Goal: Task Accomplishment & Management: Complete application form

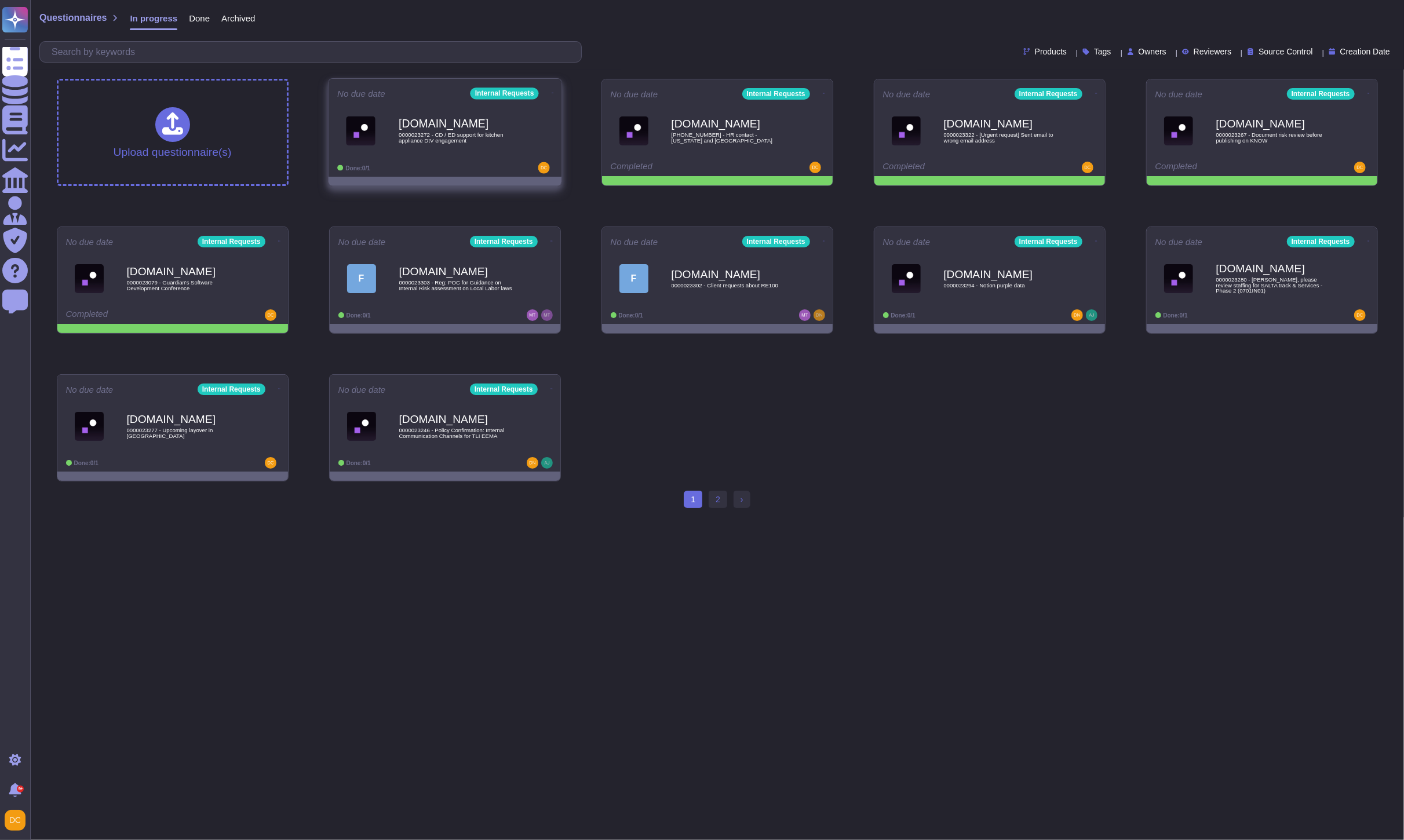
click at [484, 143] on span "0000023272 - CD / ED support for kitchen appliance DtV engagement" at bounding box center [457, 138] width 117 height 11
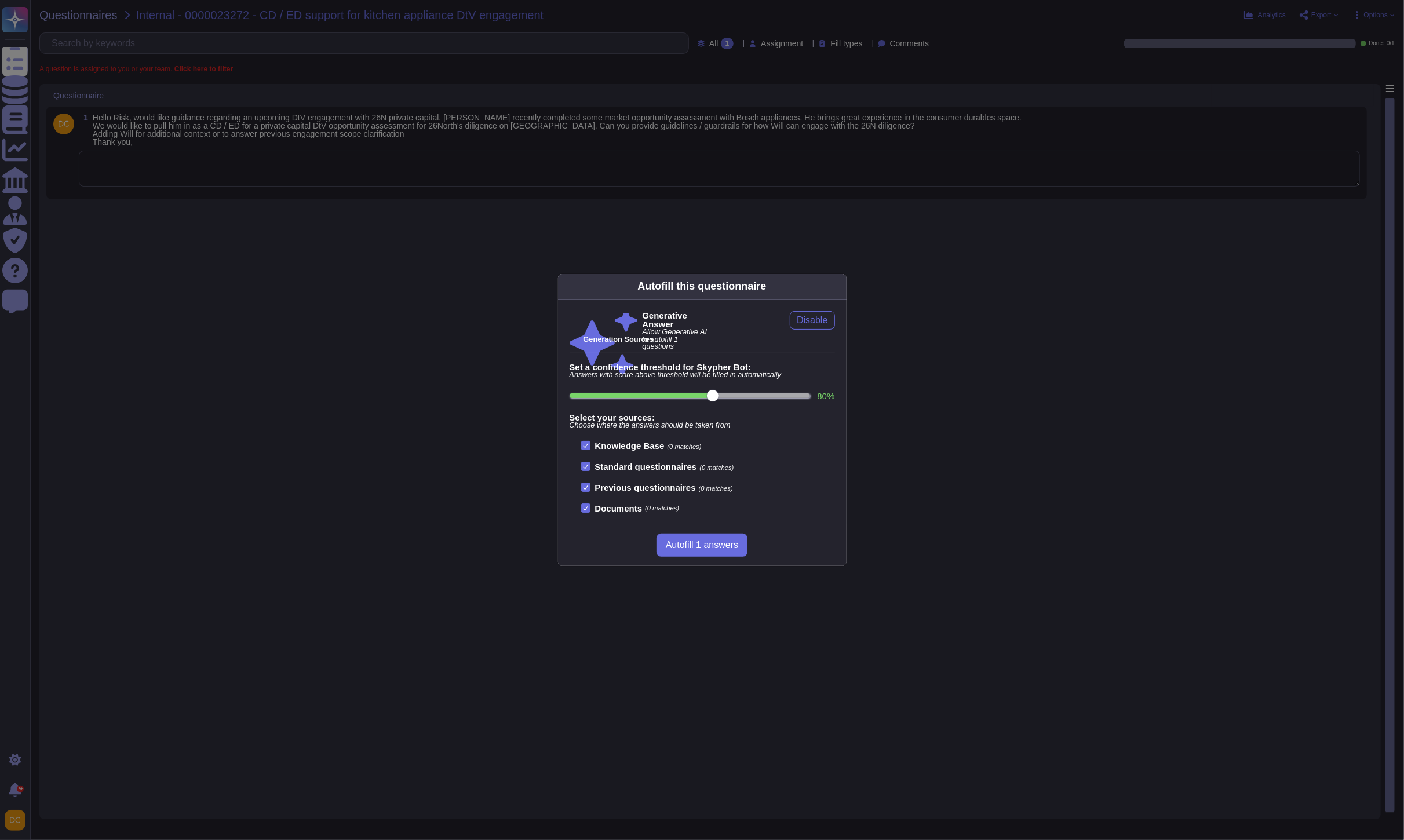
click at [304, 80] on div "Autofill this questionnaire Generative Answer Allow Generative AI to autofill 1…" at bounding box center [702, 420] width 1404 height 840
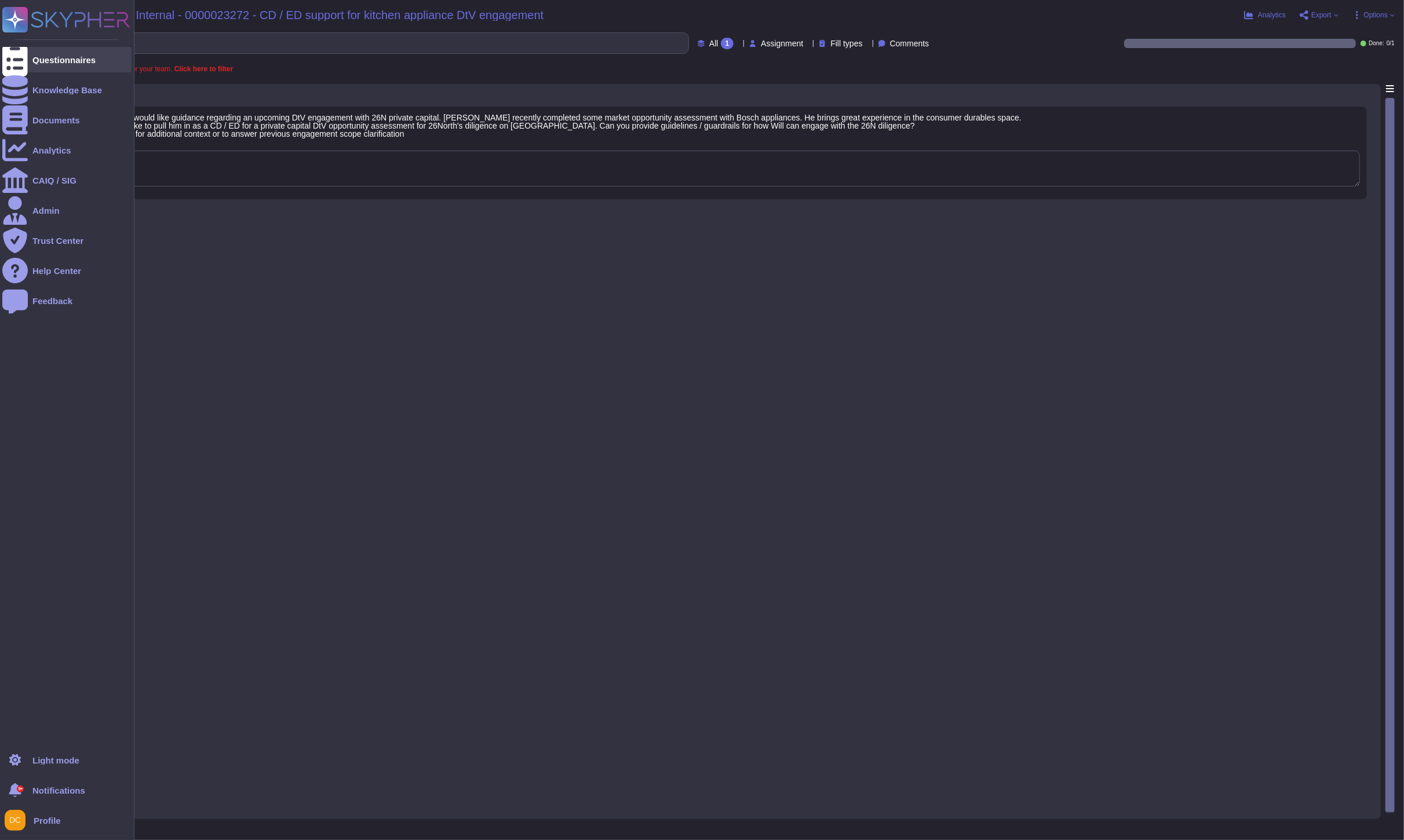
click at [16, 59] on icon at bounding box center [15, 60] width 25 height 34
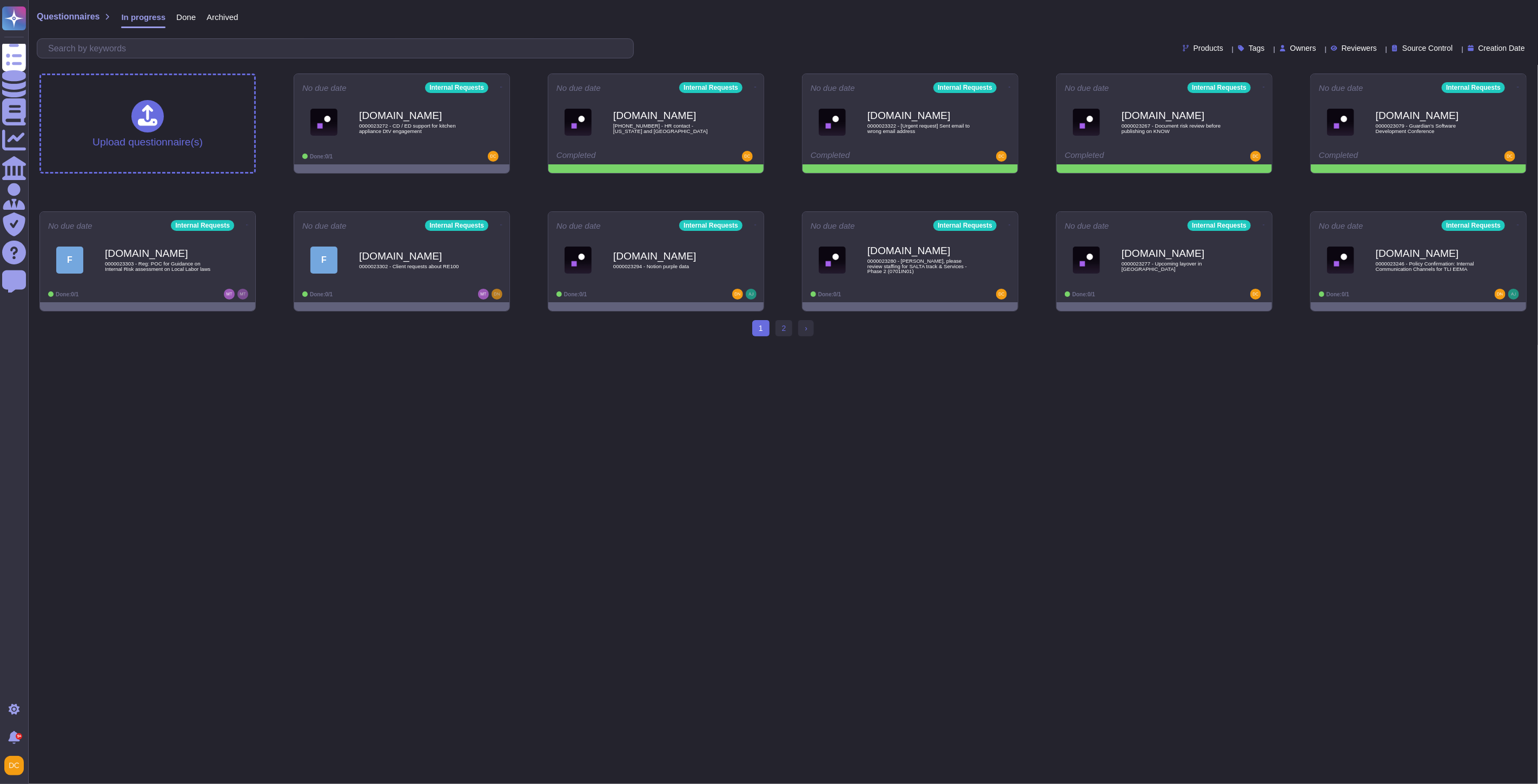
click at [802, 345] on html "Questionnaires Knowledge Base Documents Analytics CAIQ / SIG Admin Trust Center…" at bounding box center [769, 172] width 1538 height 345
click at [725, 120] on span "[DOMAIN_NAME] [PHONE_NUMBER] - HR contact - [US_STATE] and [GEOGRAPHIC_DATA]" at bounding box center [656, 122] width 201 height 44
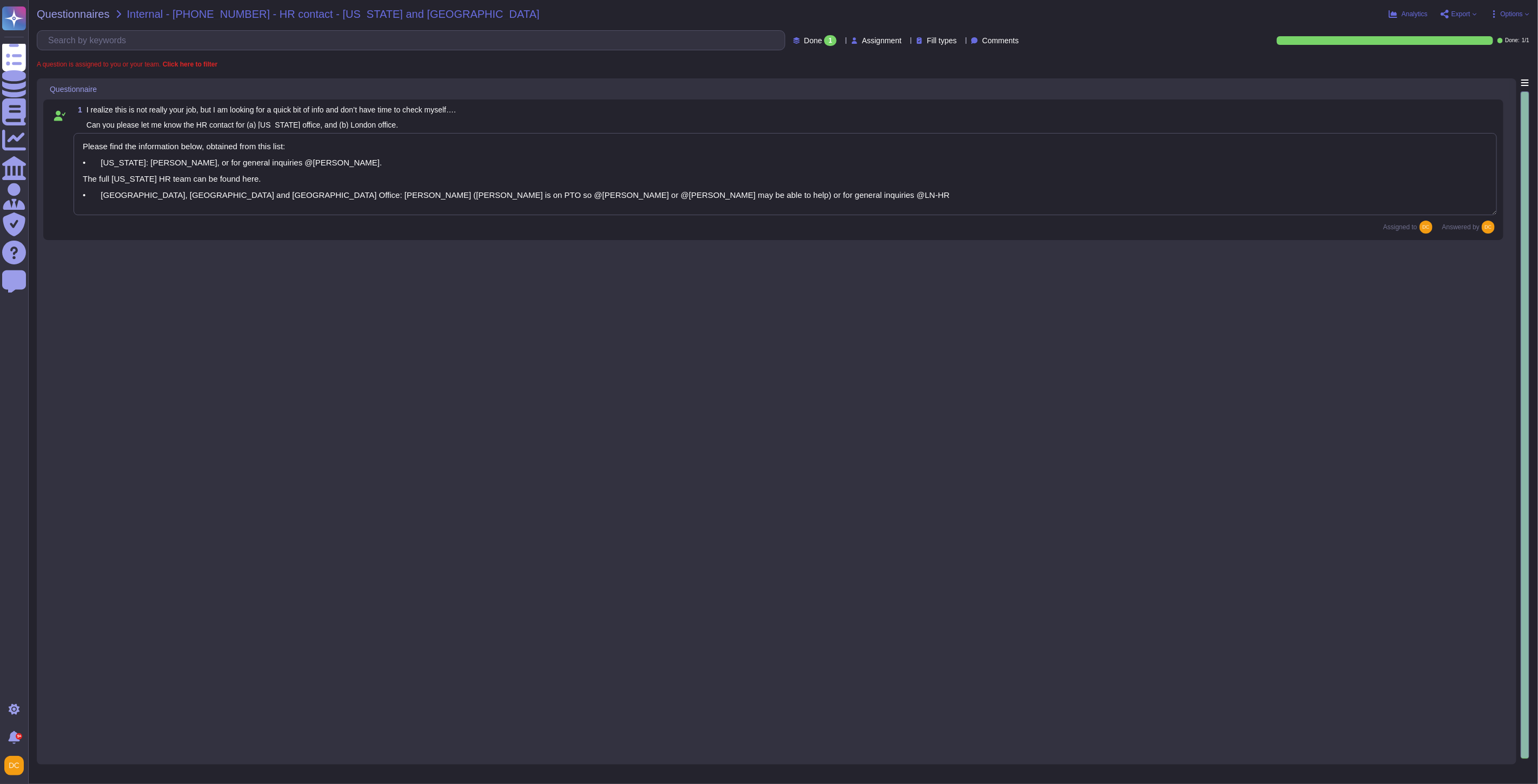
type textarea "Please find the information below, obtained from this list: • [US_STATE]: [PERS…"
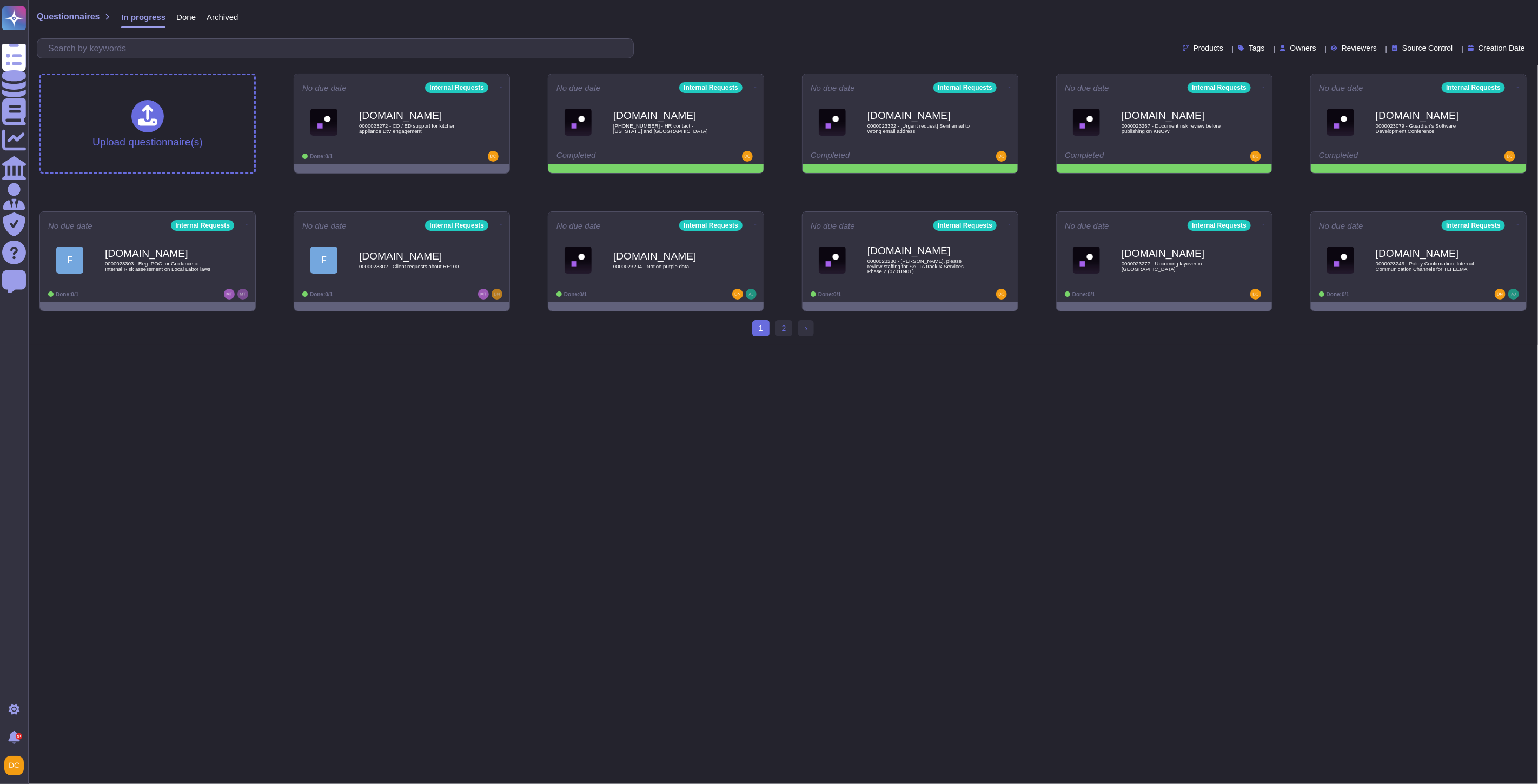
click at [641, 345] on html "Questionnaires Knowledge Base Documents Analytics CAIQ / SIG Admin Trust Center…" at bounding box center [769, 172] width 1538 height 345
click at [756, 85] on icon at bounding box center [756, 87] width 2 height 3
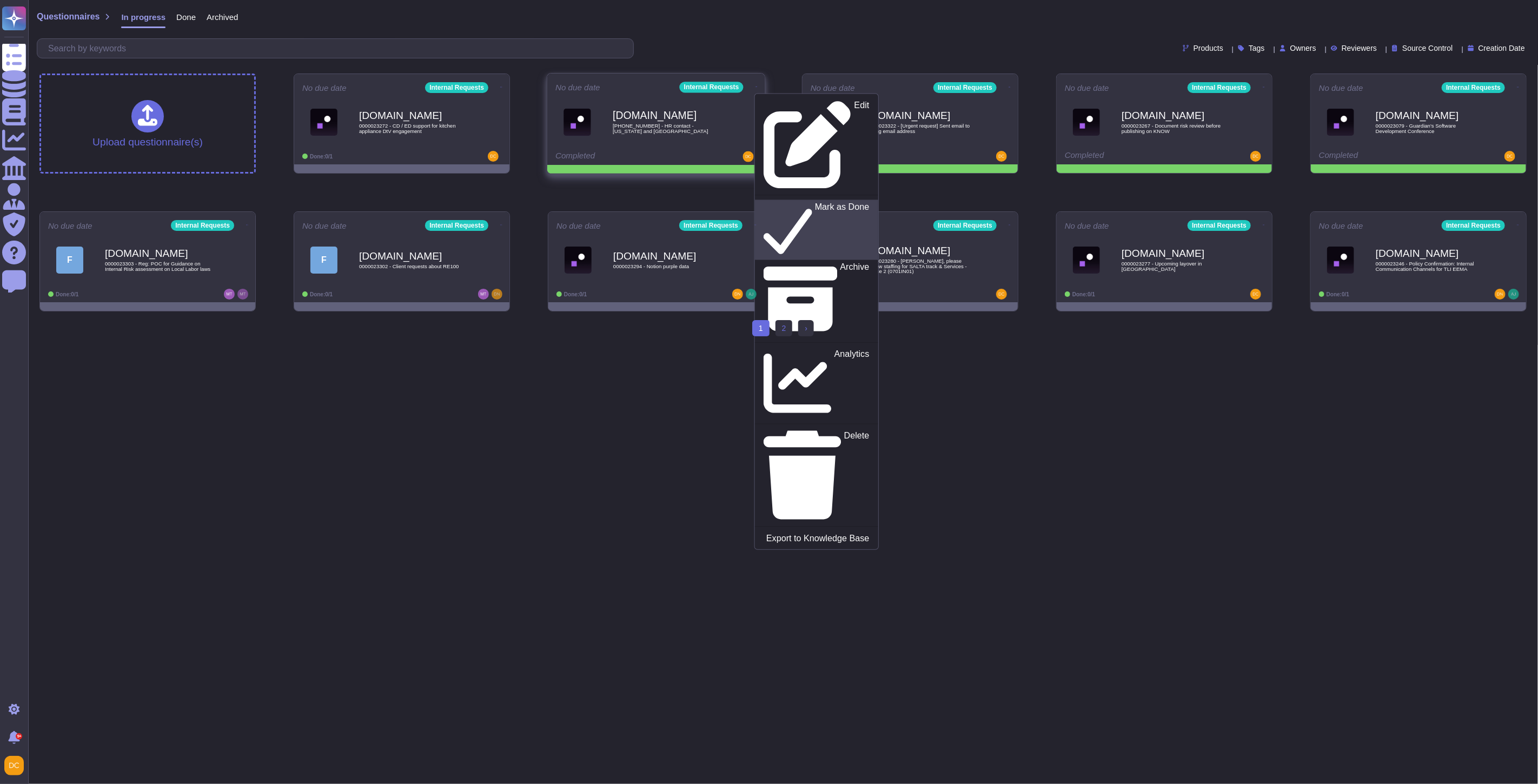
click at [815, 203] on p "Mark as Done" at bounding box center [842, 230] width 55 height 55
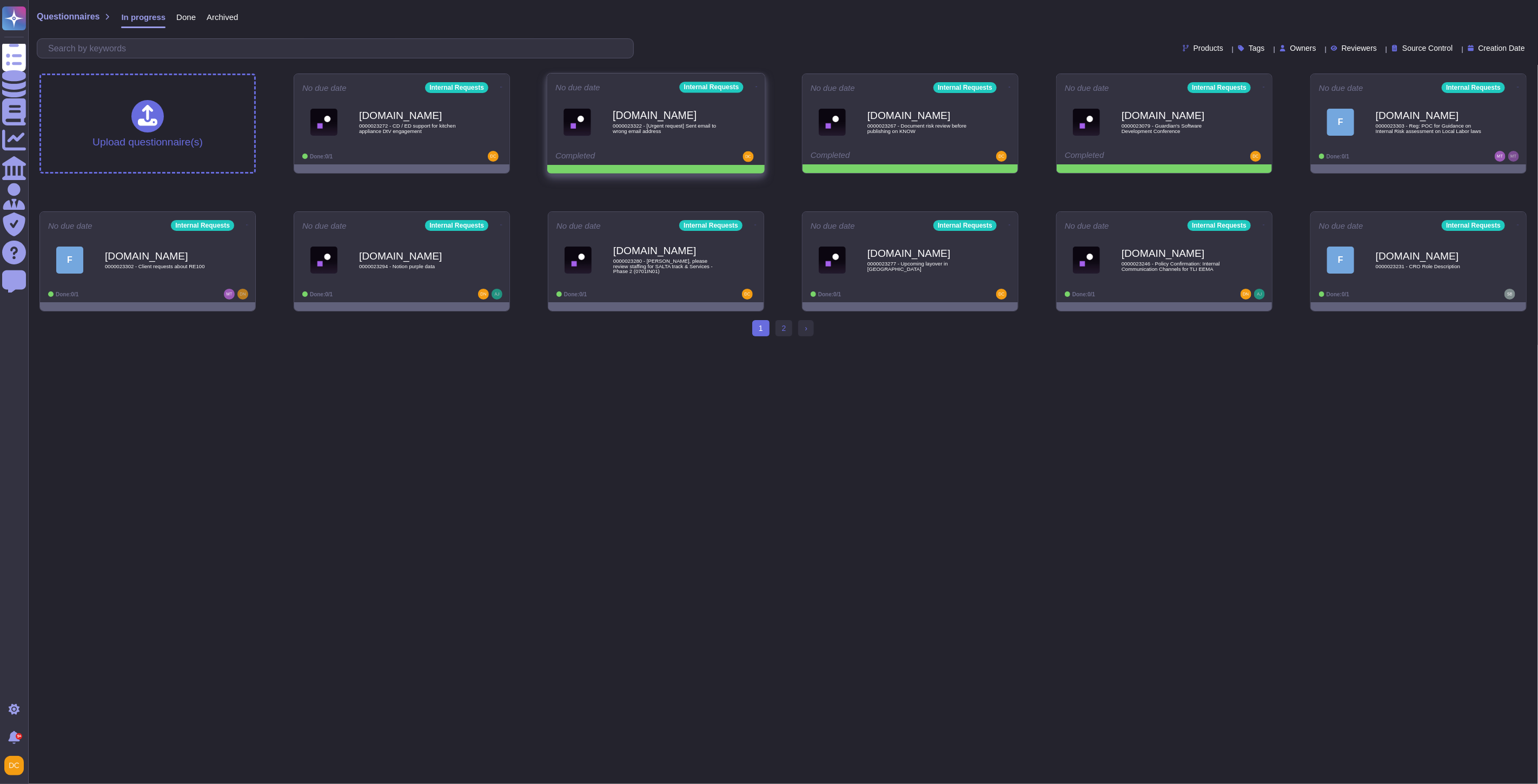
click at [756, 85] on icon at bounding box center [756, 87] width 2 height 3
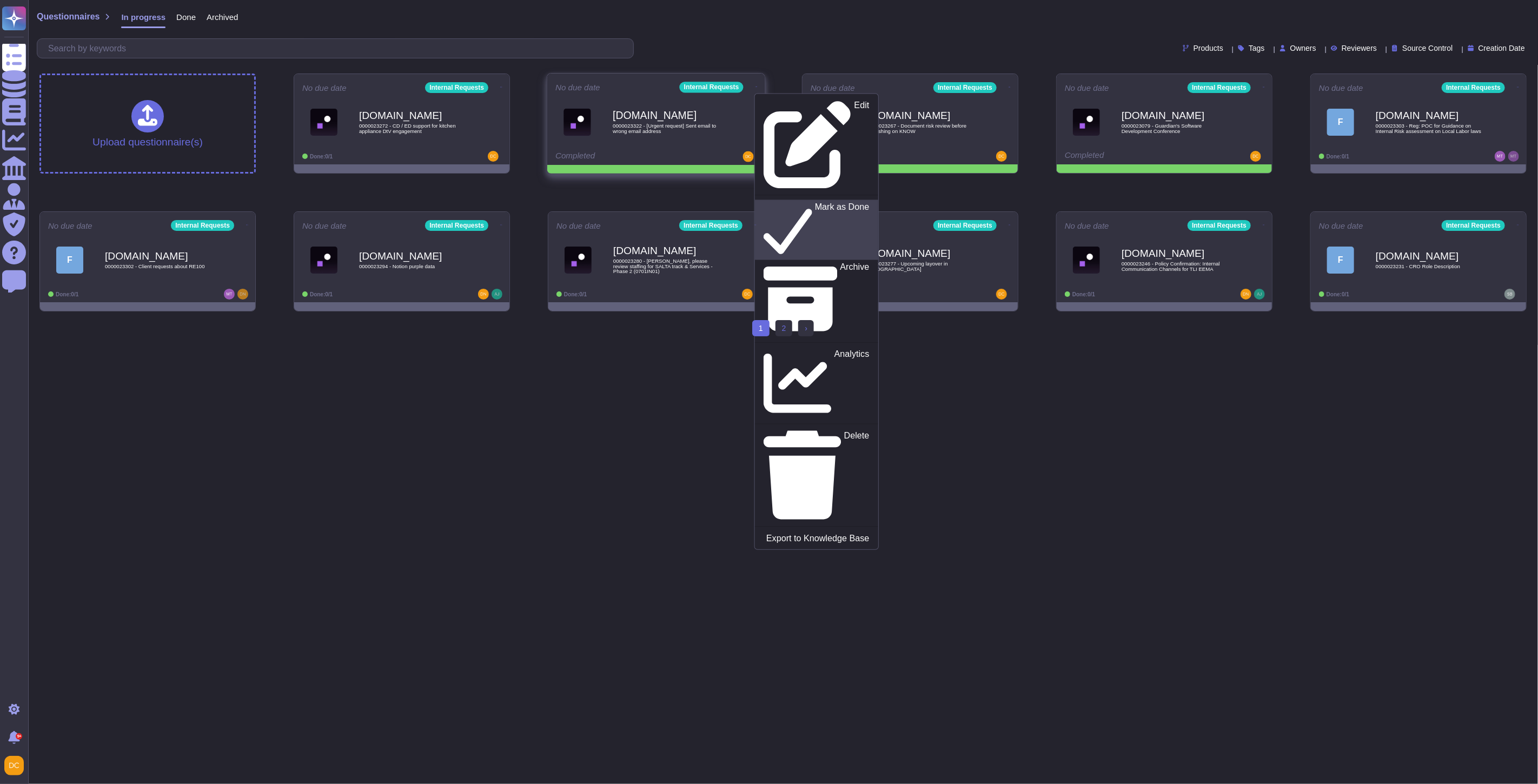
click at [815, 203] on p "Mark as Done" at bounding box center [842, 230] width 55 height 55
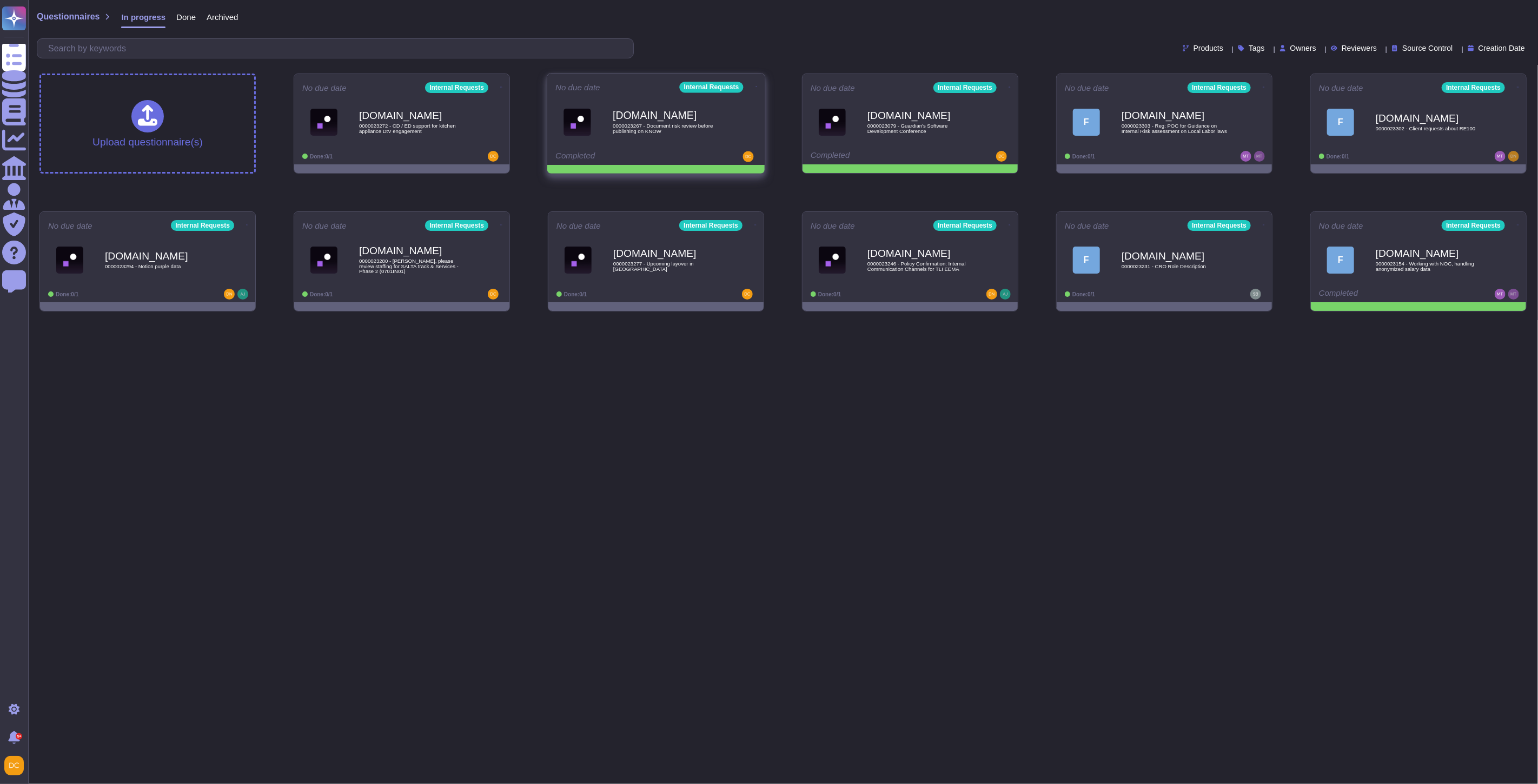
click at [756, 87] on icon at bounding box center [756, 87] width 2 height 3
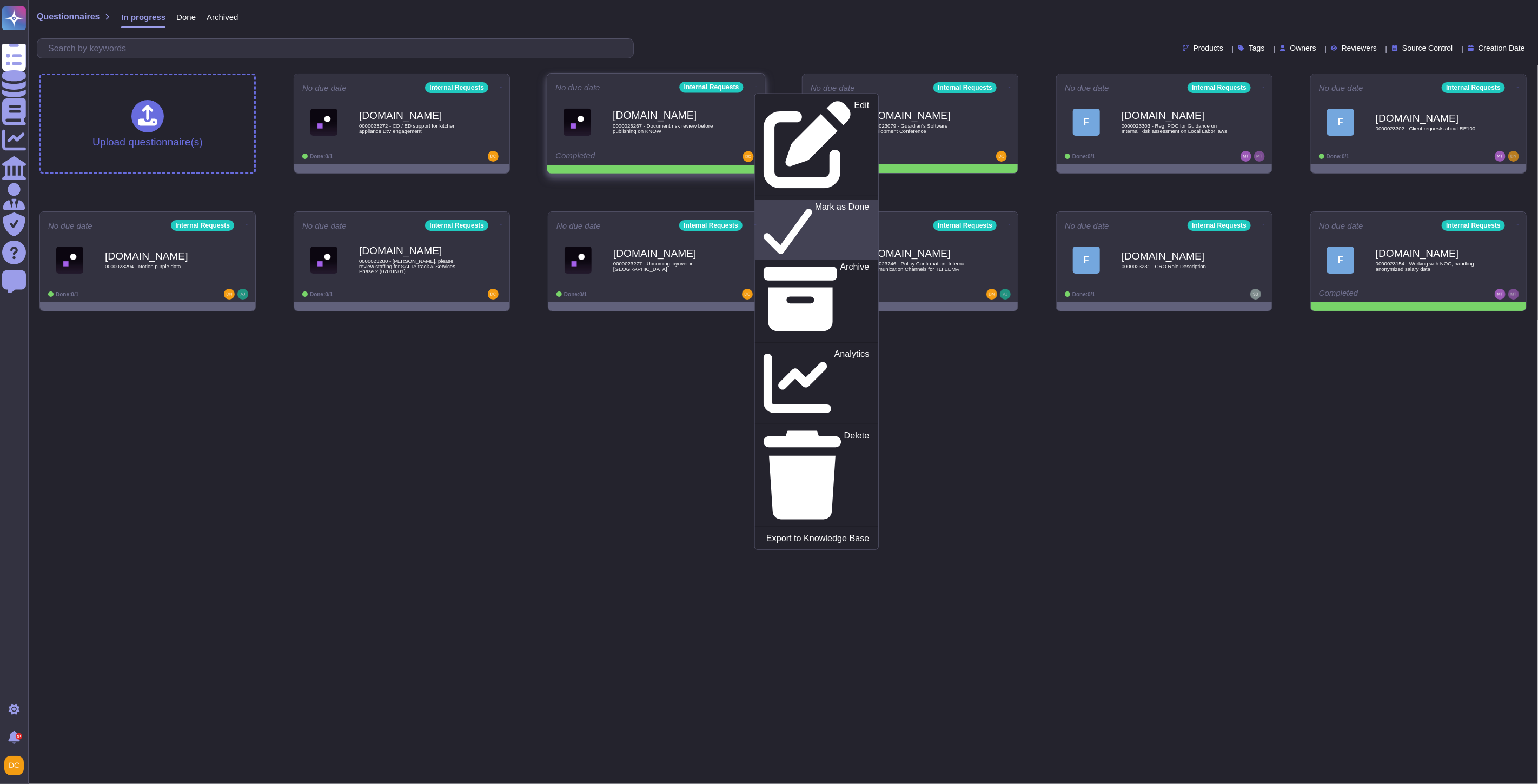
click at [815, 203] on p "Mark as Done" at bounding box center [842, 230] width 55 height 55
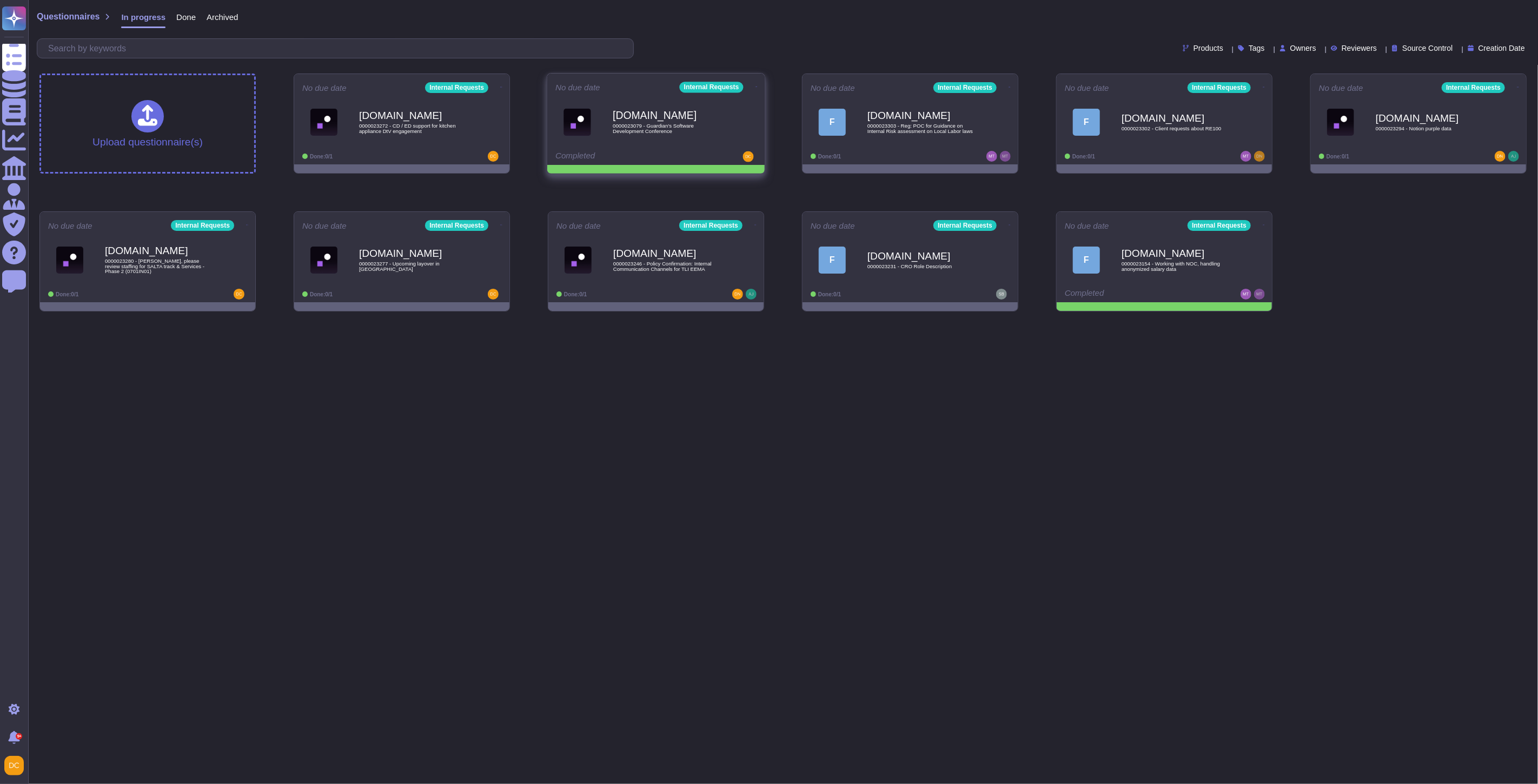
click at [756, 87] on icon at bounding box center [756, 87] width 2 height 1
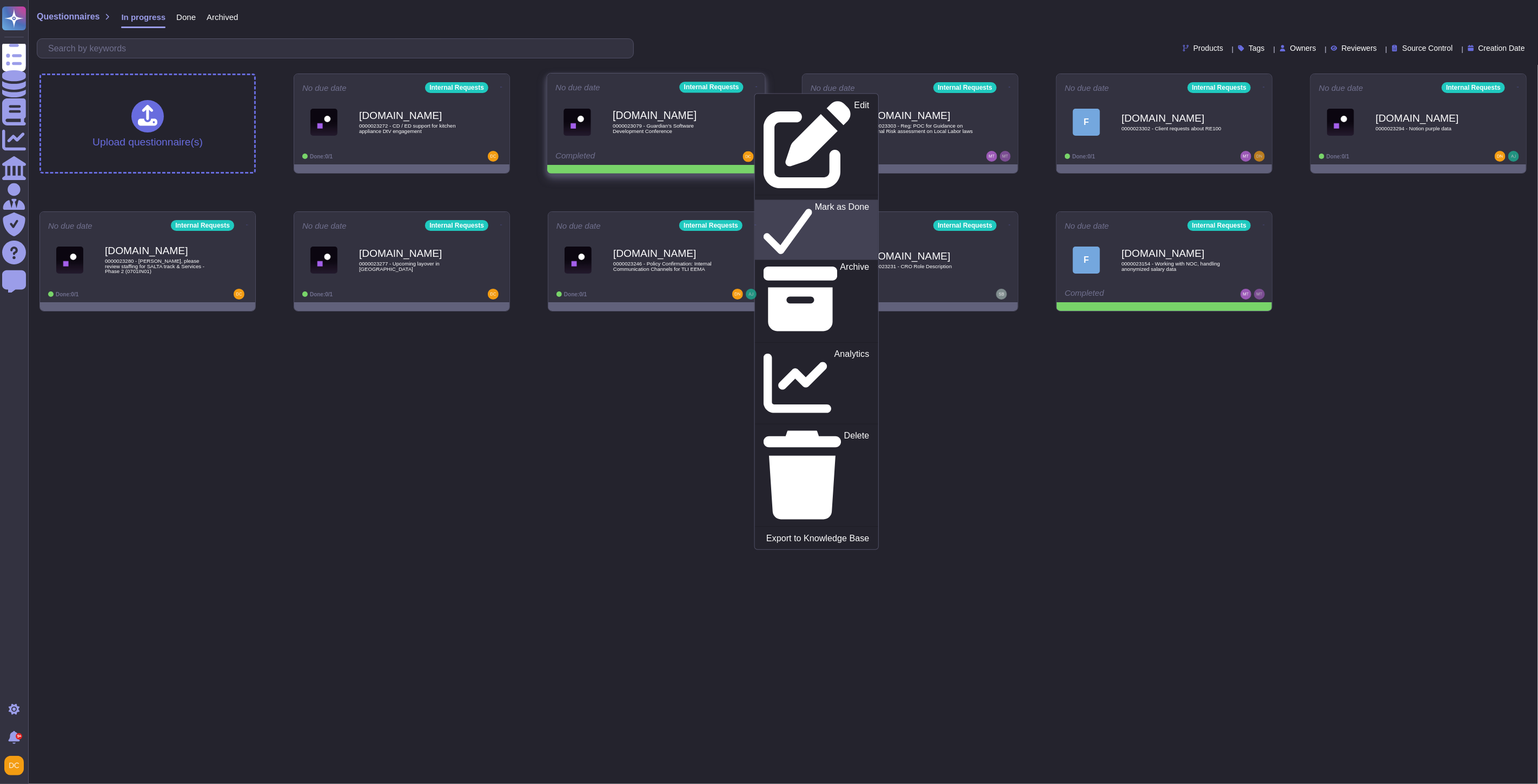
click at [815, 203] on p "Mark as Done" at bounding box center [842, 230] width 55 height 55
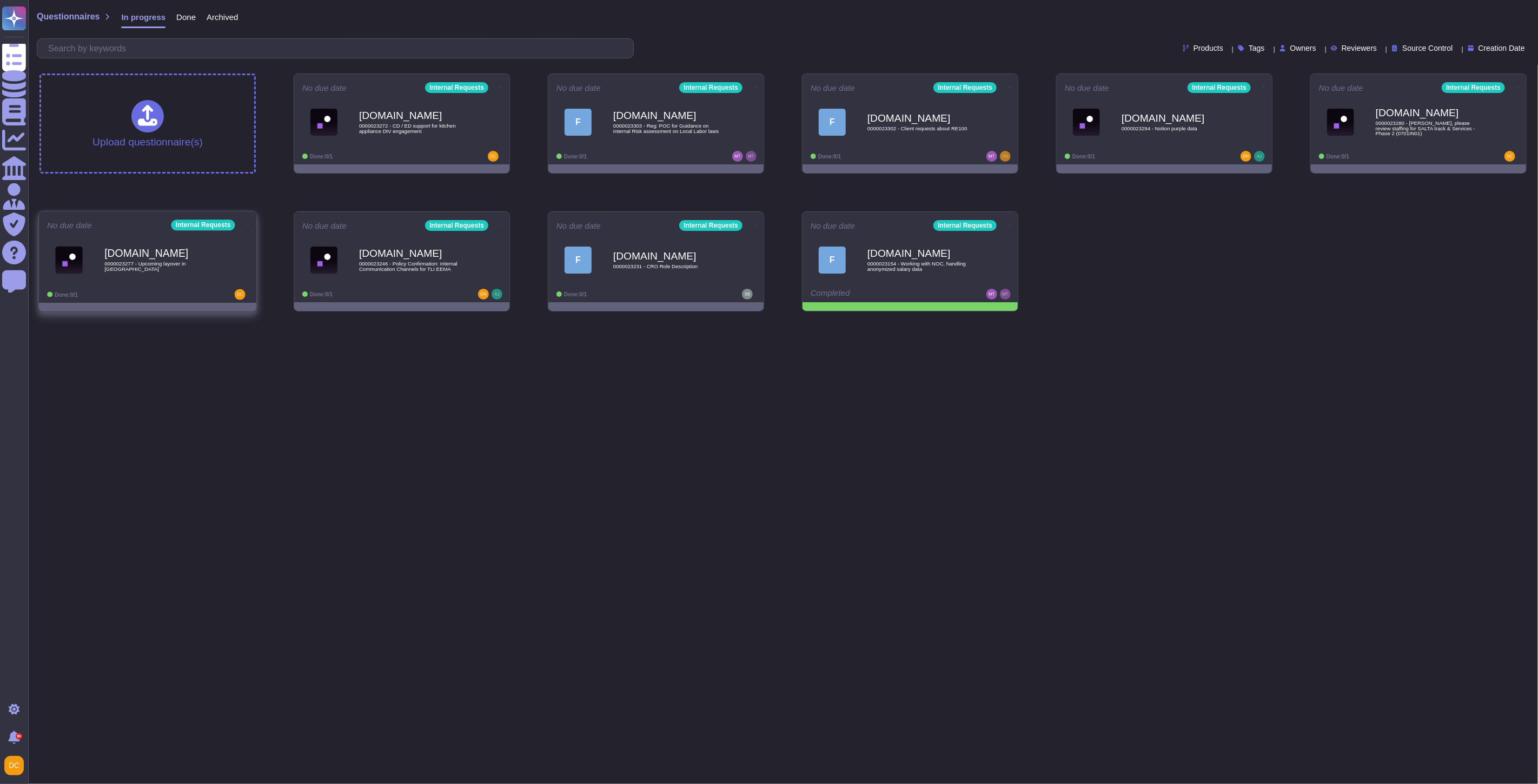
click at [146, 280] on div "[DOMAIN_NAME] 0000023277 - Upcoming layover in [GEOGRAPHIC_DATA]" at bounding box center [158, 260] width 109 height 44
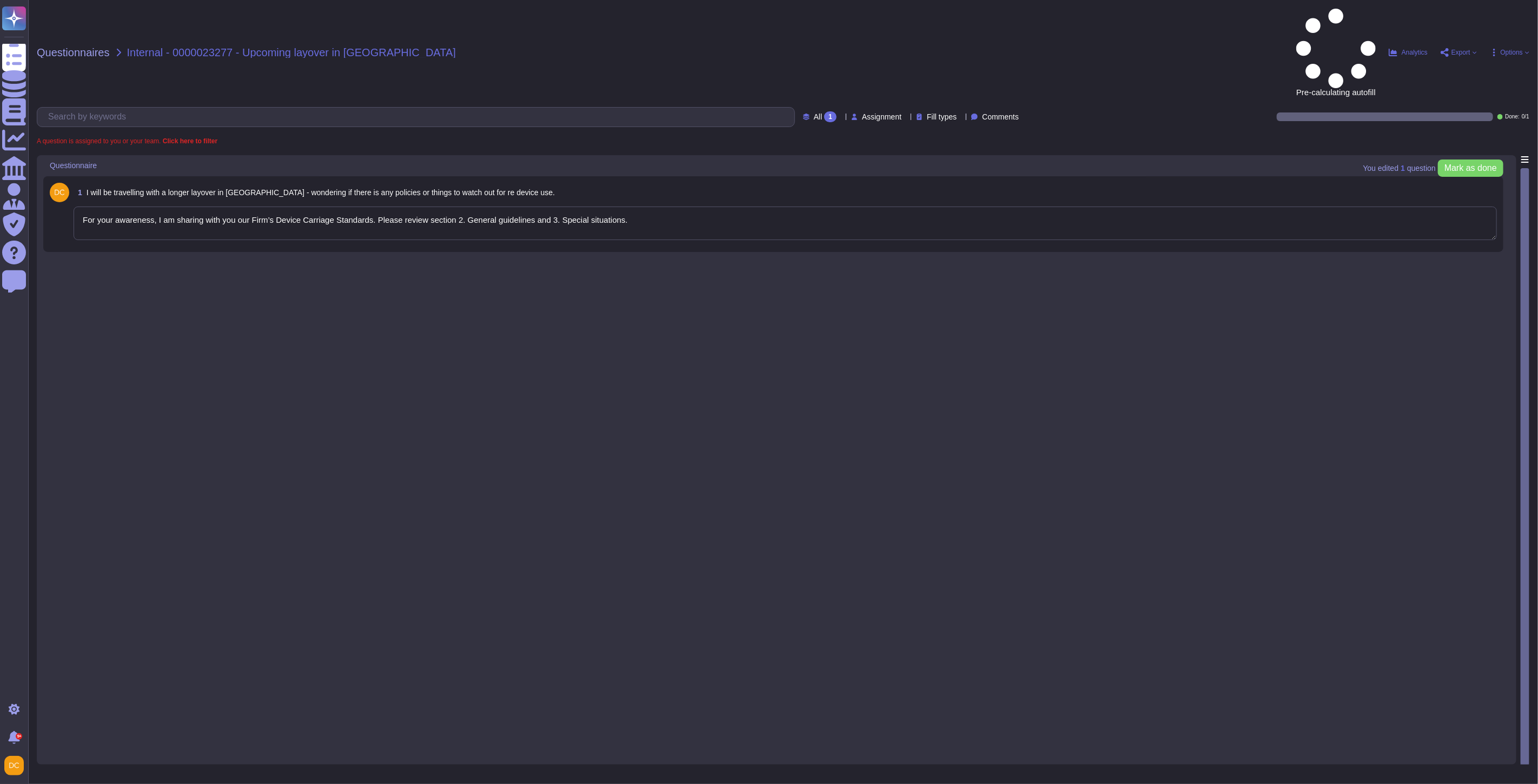
type textarea "For your awareness, I am sharing with you our Firm’s Device Carriage Standards.…"
click at [1310, 164] on span "Mark as done" at bounding box center [1471, 168] width 53 height 8
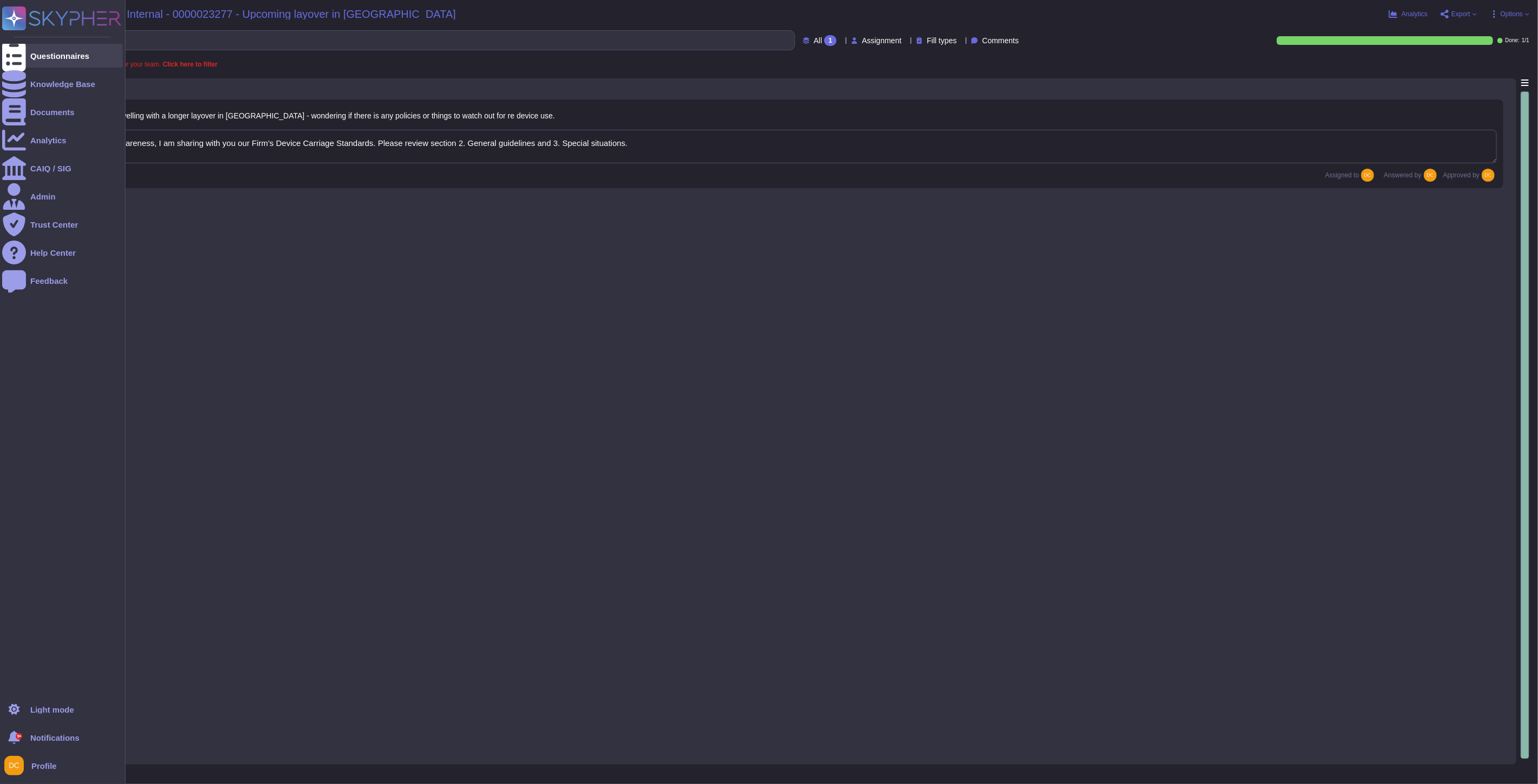
click at [18, 52] on icon at bounding box center [14, 56] width 24 height 32
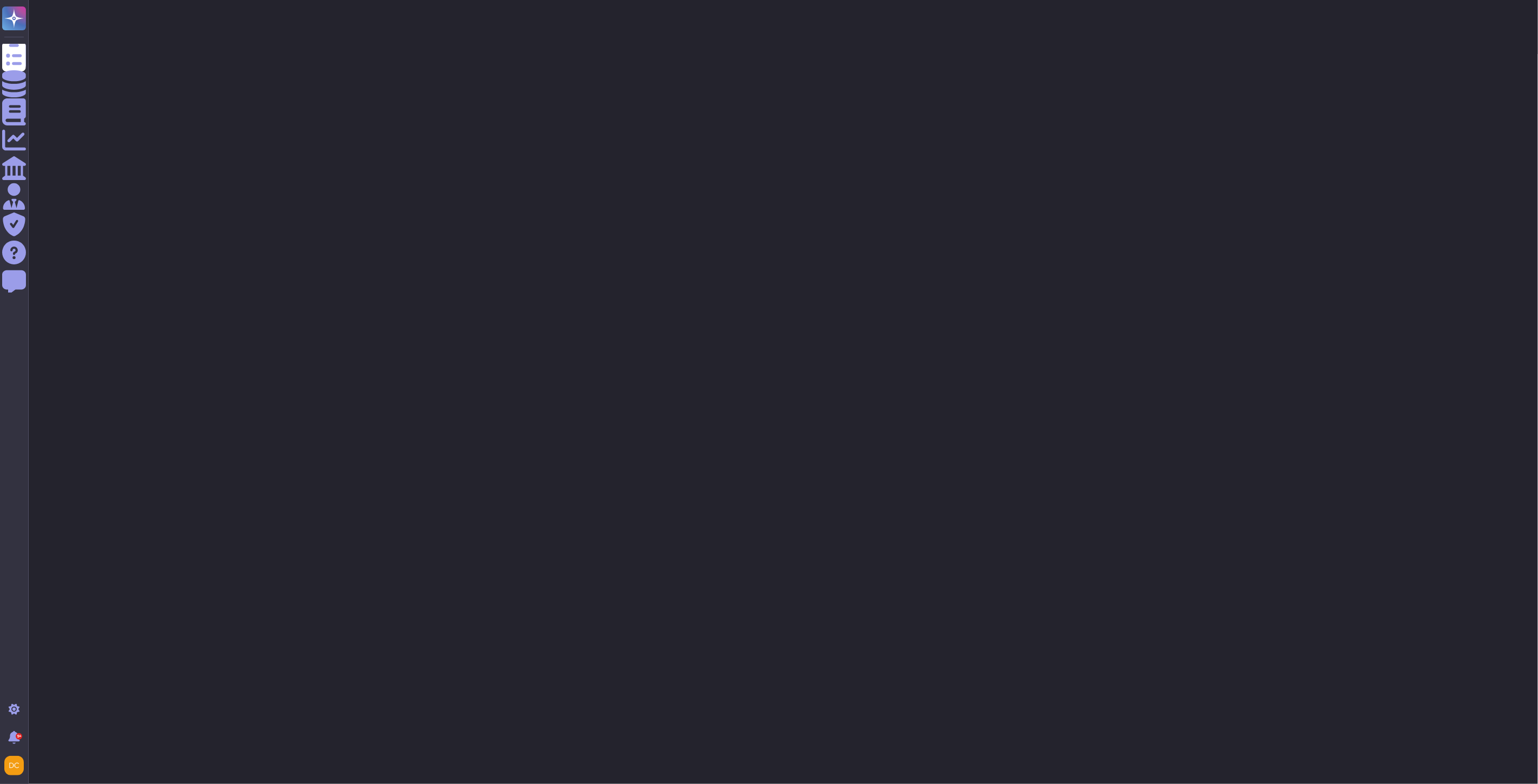
click at [630, 54] on html "Questionnaires Knowledge Base Documents Analytics CAIQ / SIG Admin Trust Center…" at bounding box center [769, 27] width 1538 height 54
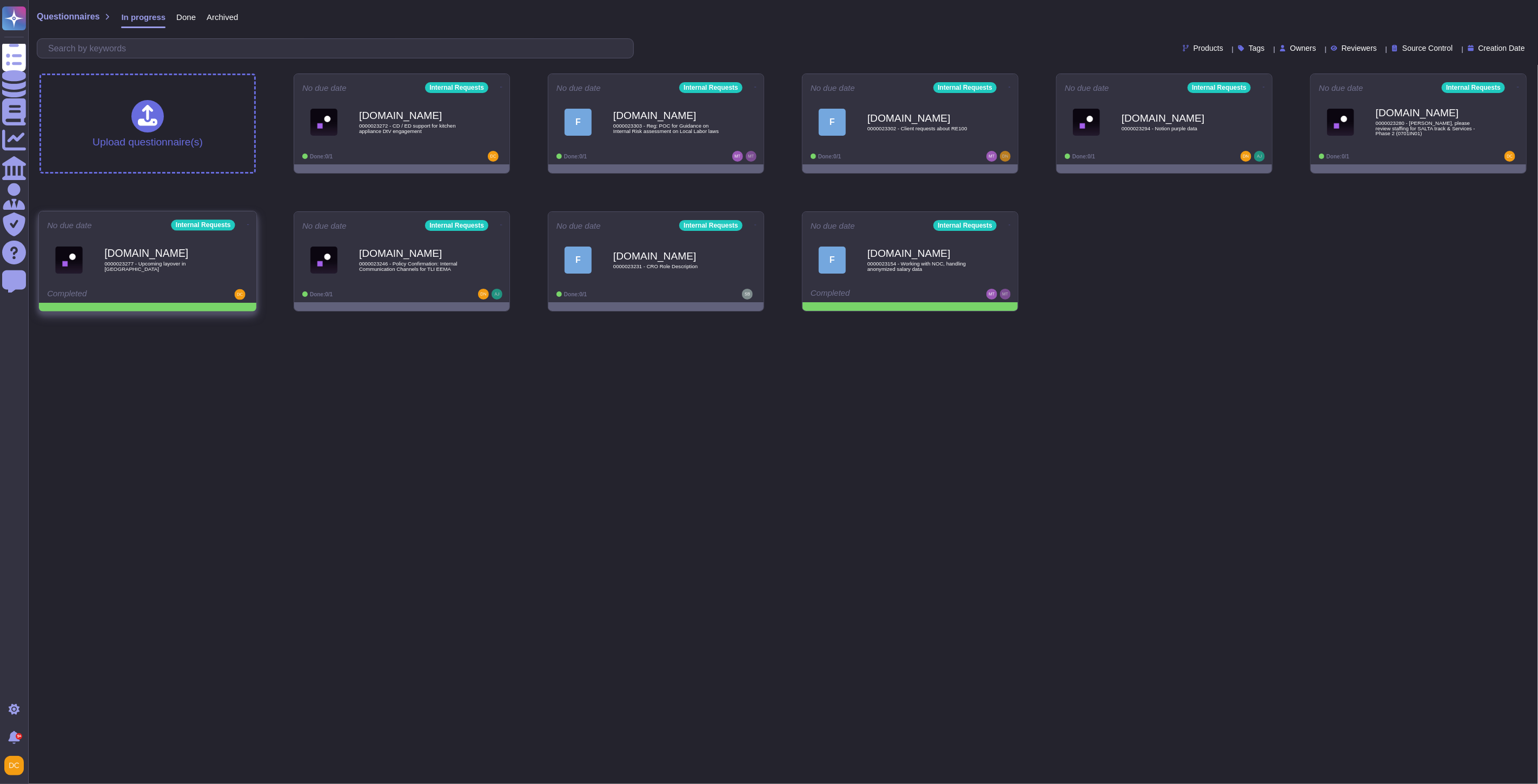
click at [247, 225] on icon at bounding box center [248, 225] width 2 height 3
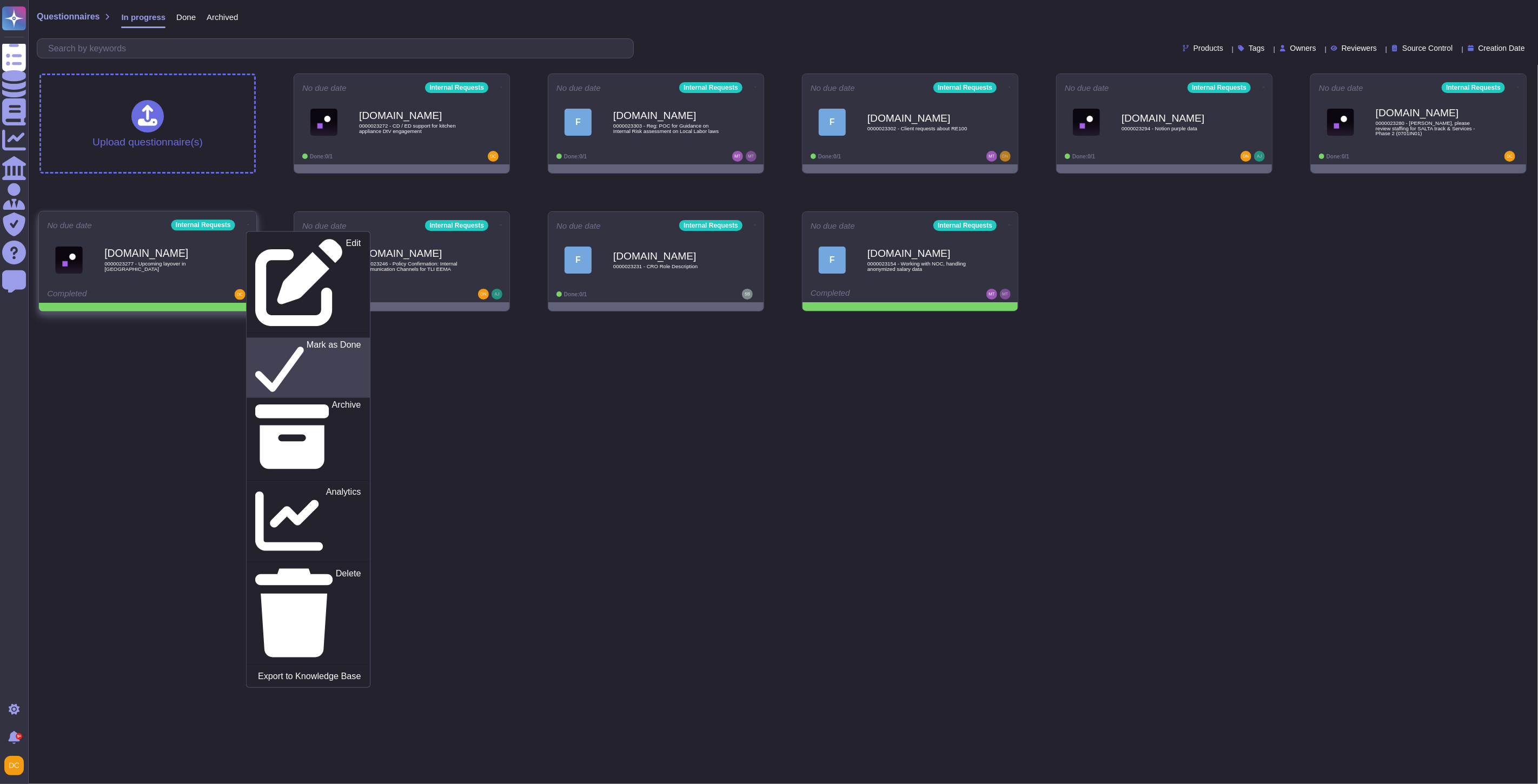
click at [306, 340] on p "Mark as Done" at bounding box center [333, 367] width 55 height 55
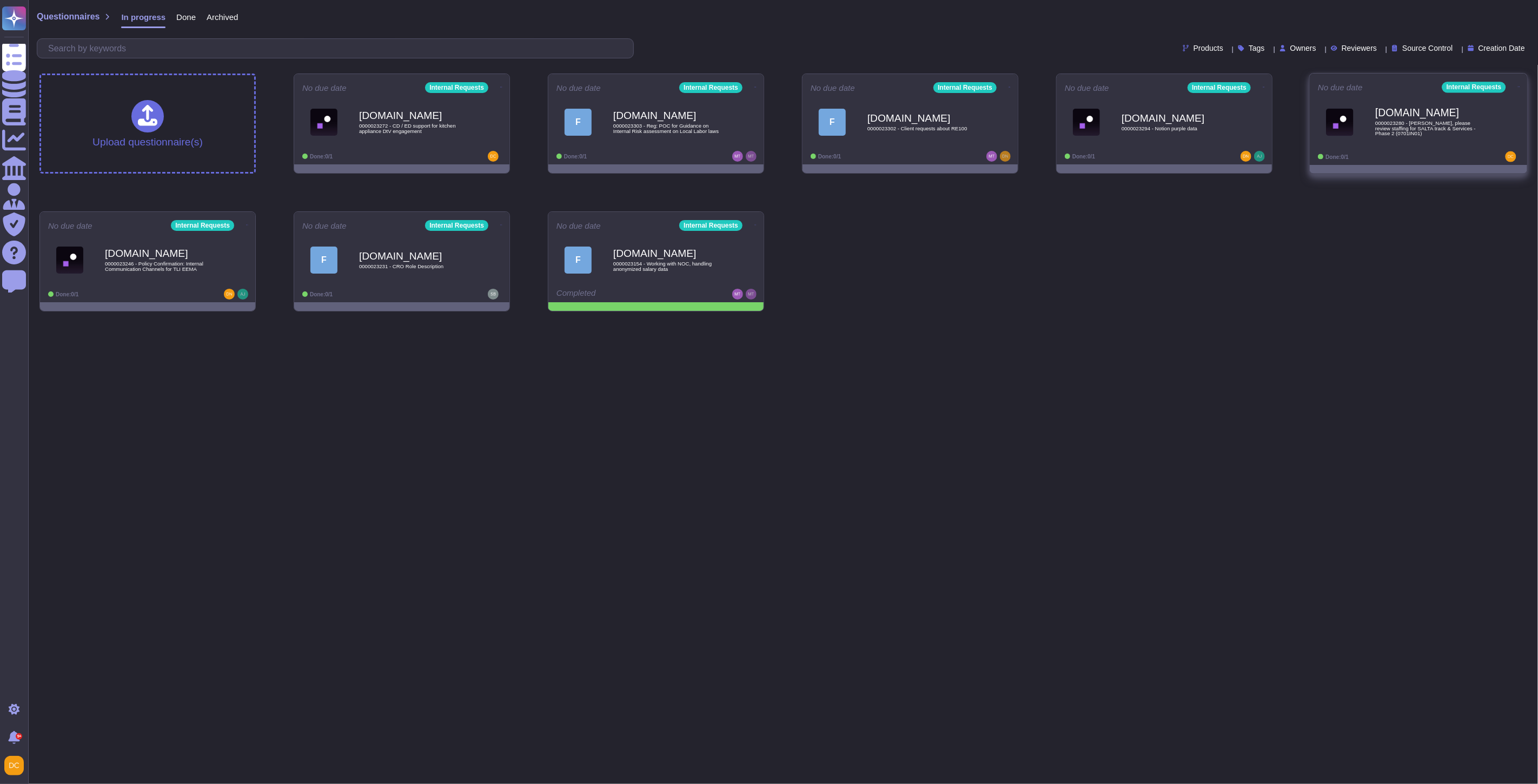
click at [1310, 153] on div at bounding box center [1485, 157] width 67 height 11
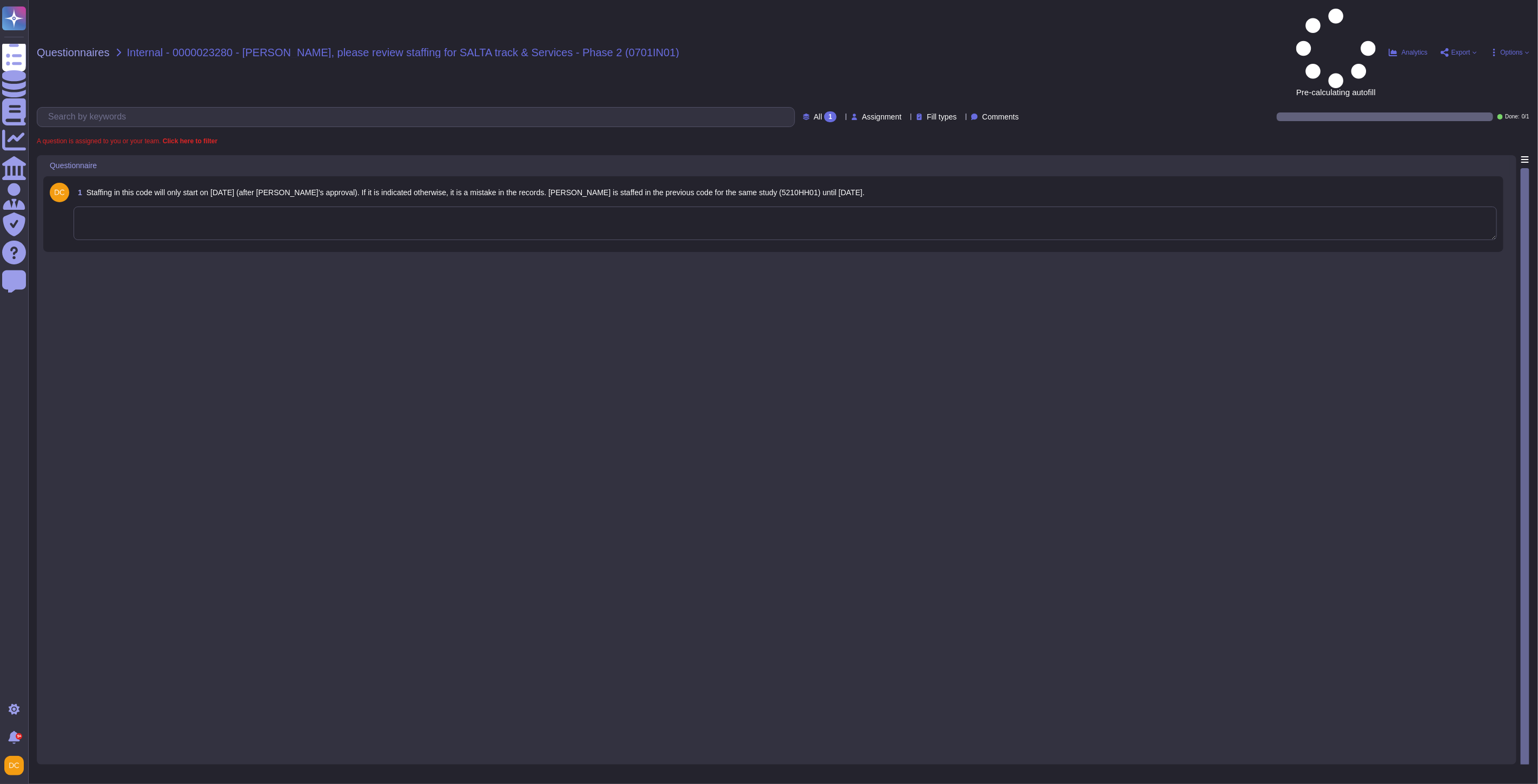
click at [192, 47] on span "Internal - 0000023280 - [PERSON_NAME], please review staffing for SALTA track &…" at bounding box center [404, 53] width 553 height 11
copy span "0000023280"
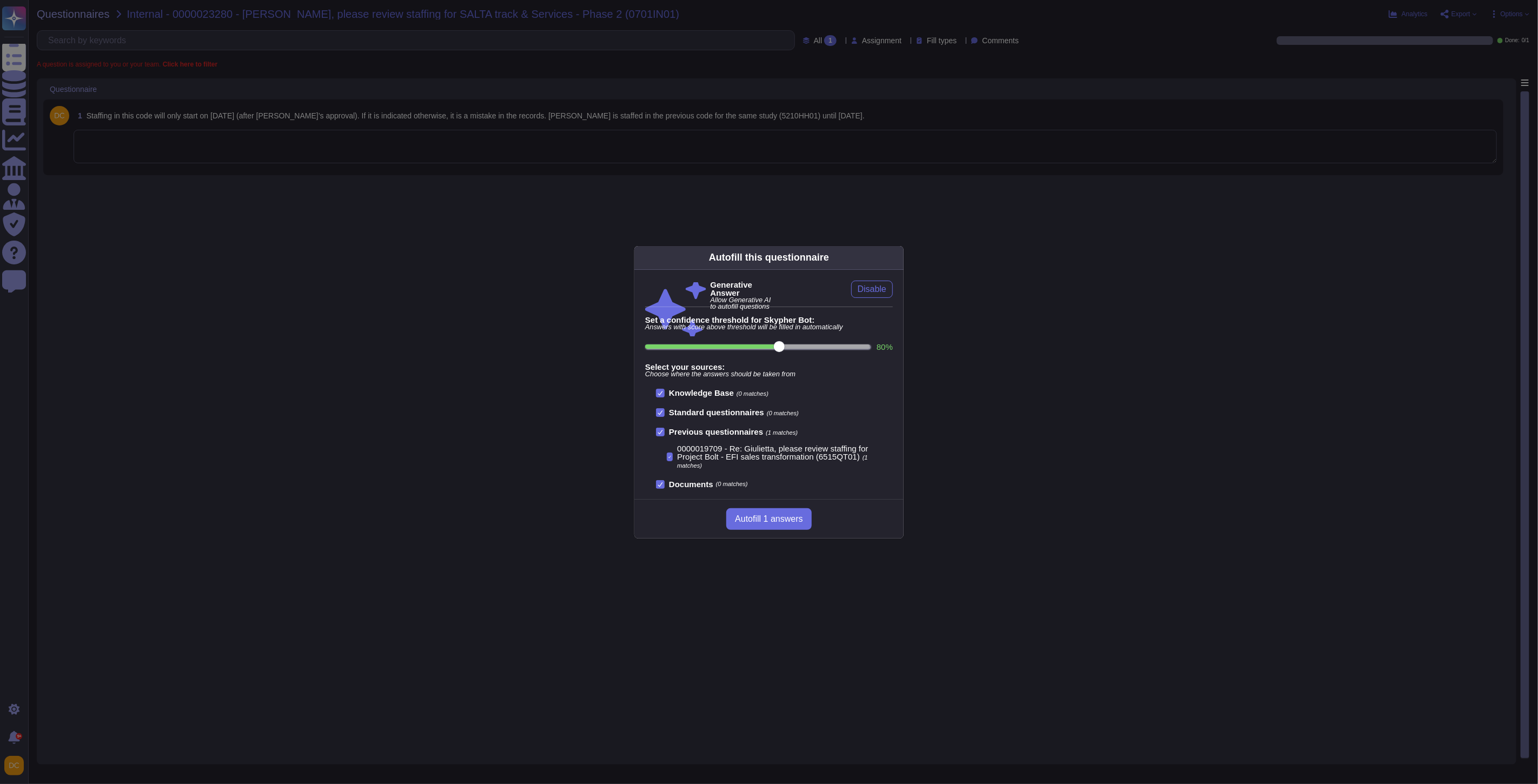
click at [258, 153] on div "Autofill this questionnaire Generative Answer Allow Generative AI to autofill q…" at bounding box center [769, 392] width 1538 height 784
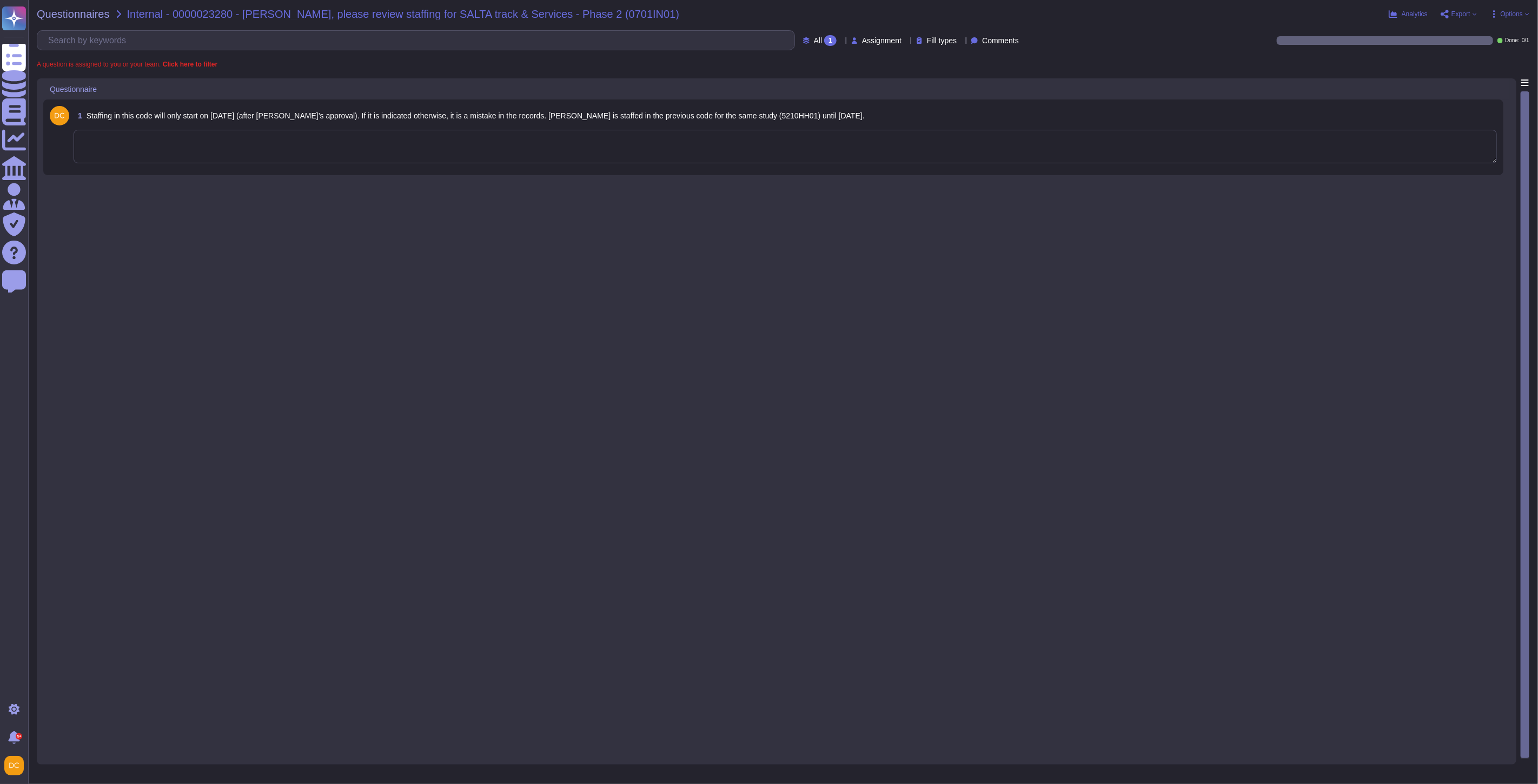
click at [197, 152] on textarea at bounding box center [785, 147] width 1423 height 33
paste textarea "Hello [PERSON_NAME], Thank you for reaching out to the Ask Risk team. We recogn…"
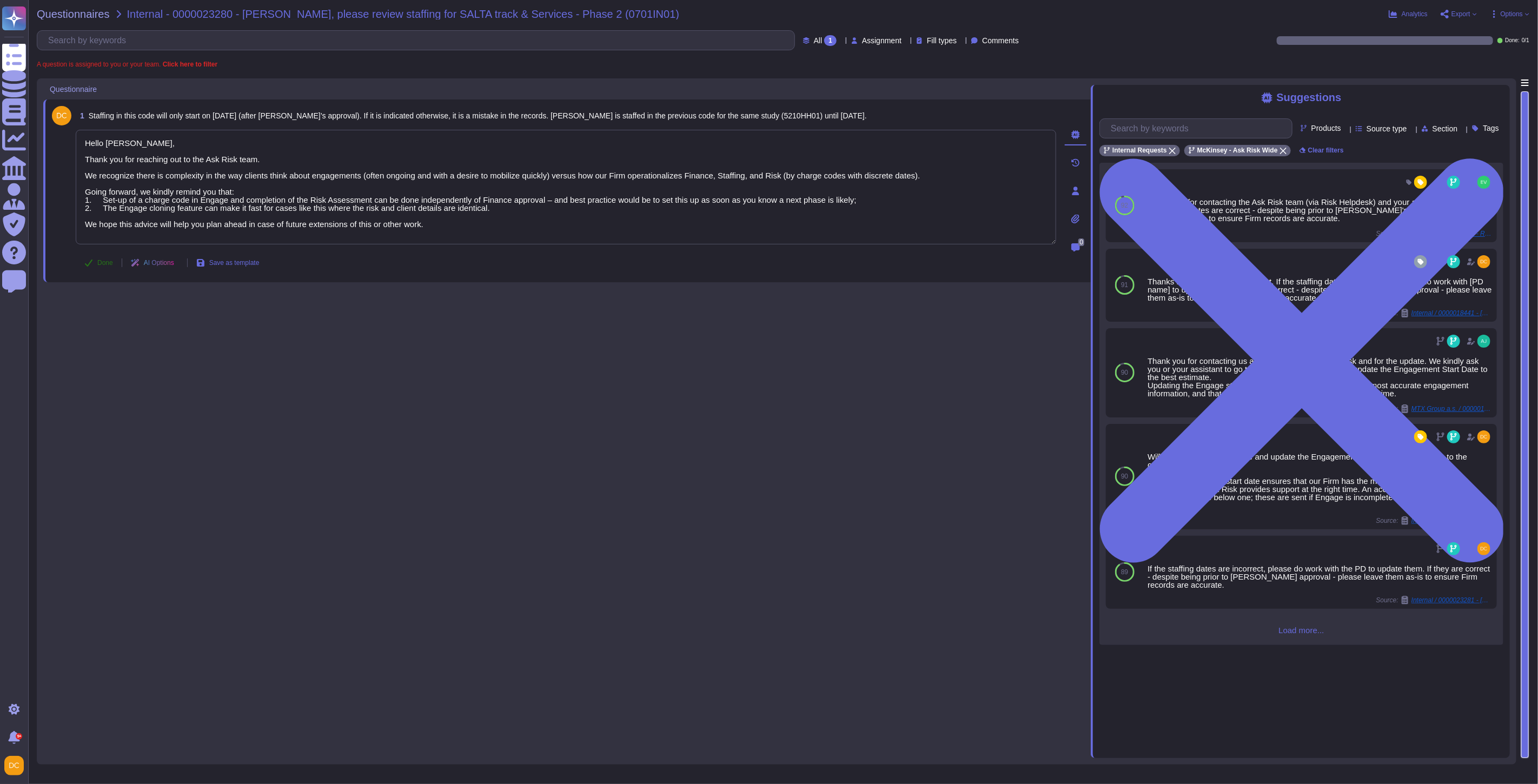
type textarea "Hello [PERSON_NAME], Thank you for reaching out to the Ask Risk team. We recogn…"
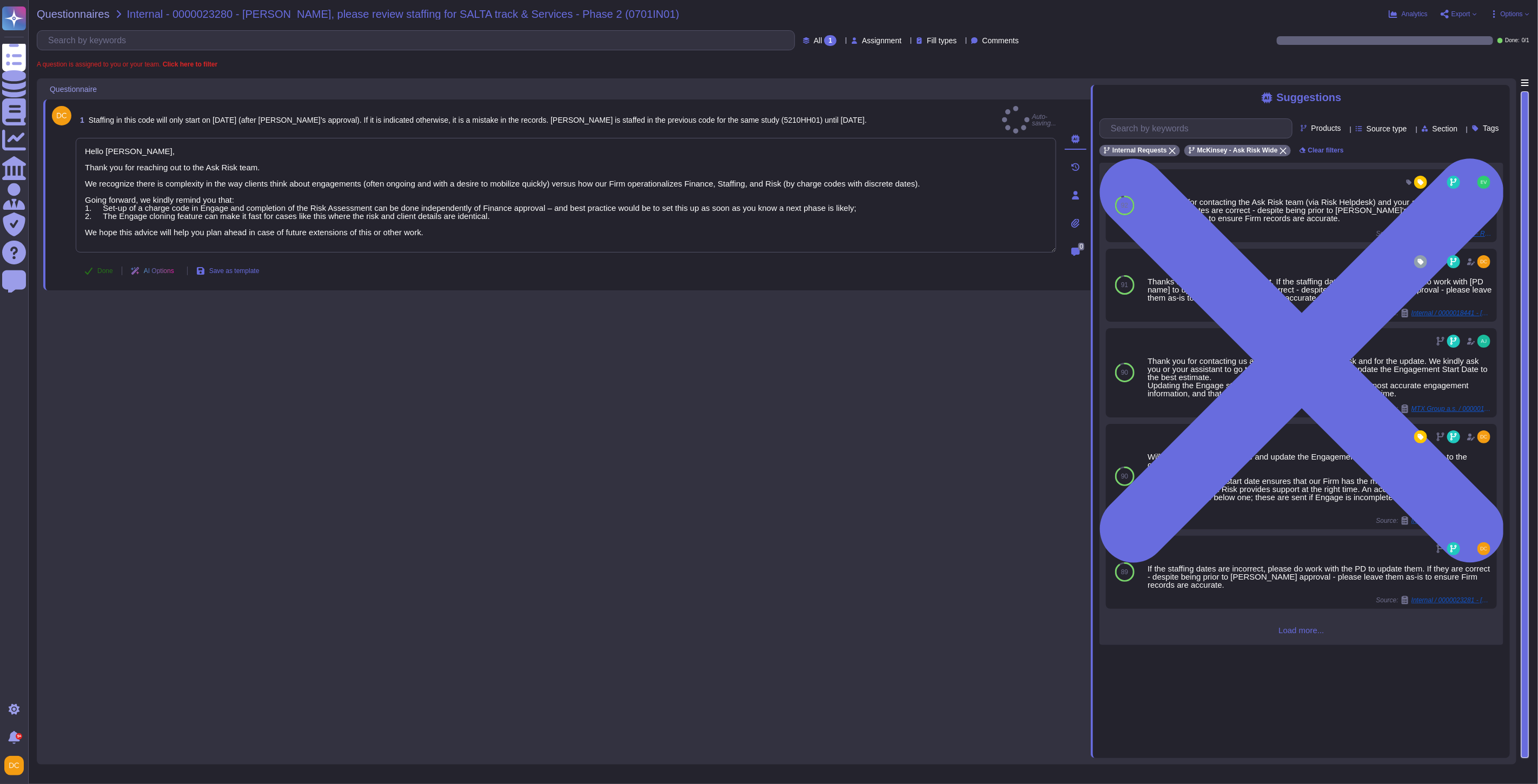
click at [106, 267] on span "Done" at bounding box center [105, 270] width 16 height 6
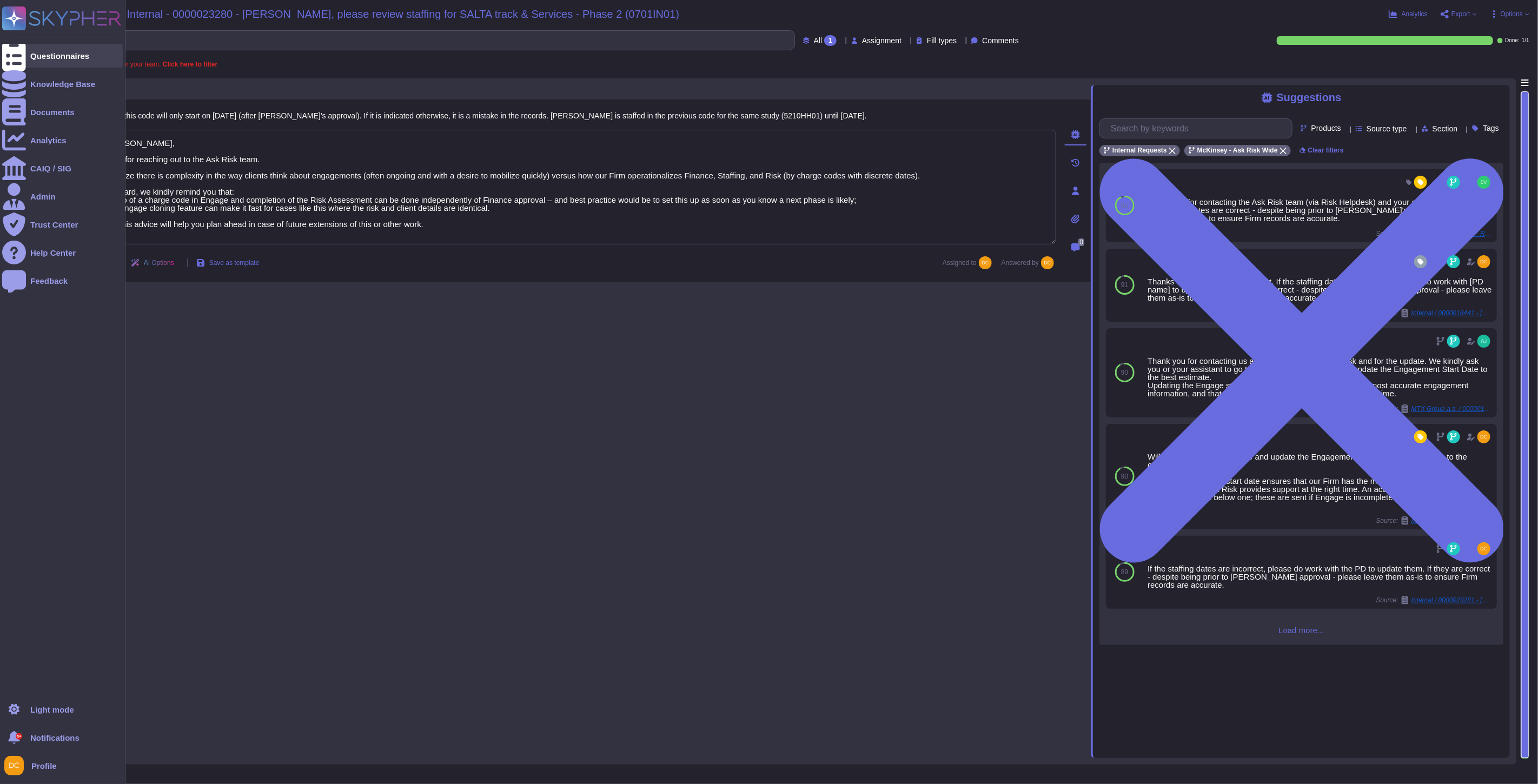
click at [22, 53] on div at bounding box center [14, 56] width 24 height 24
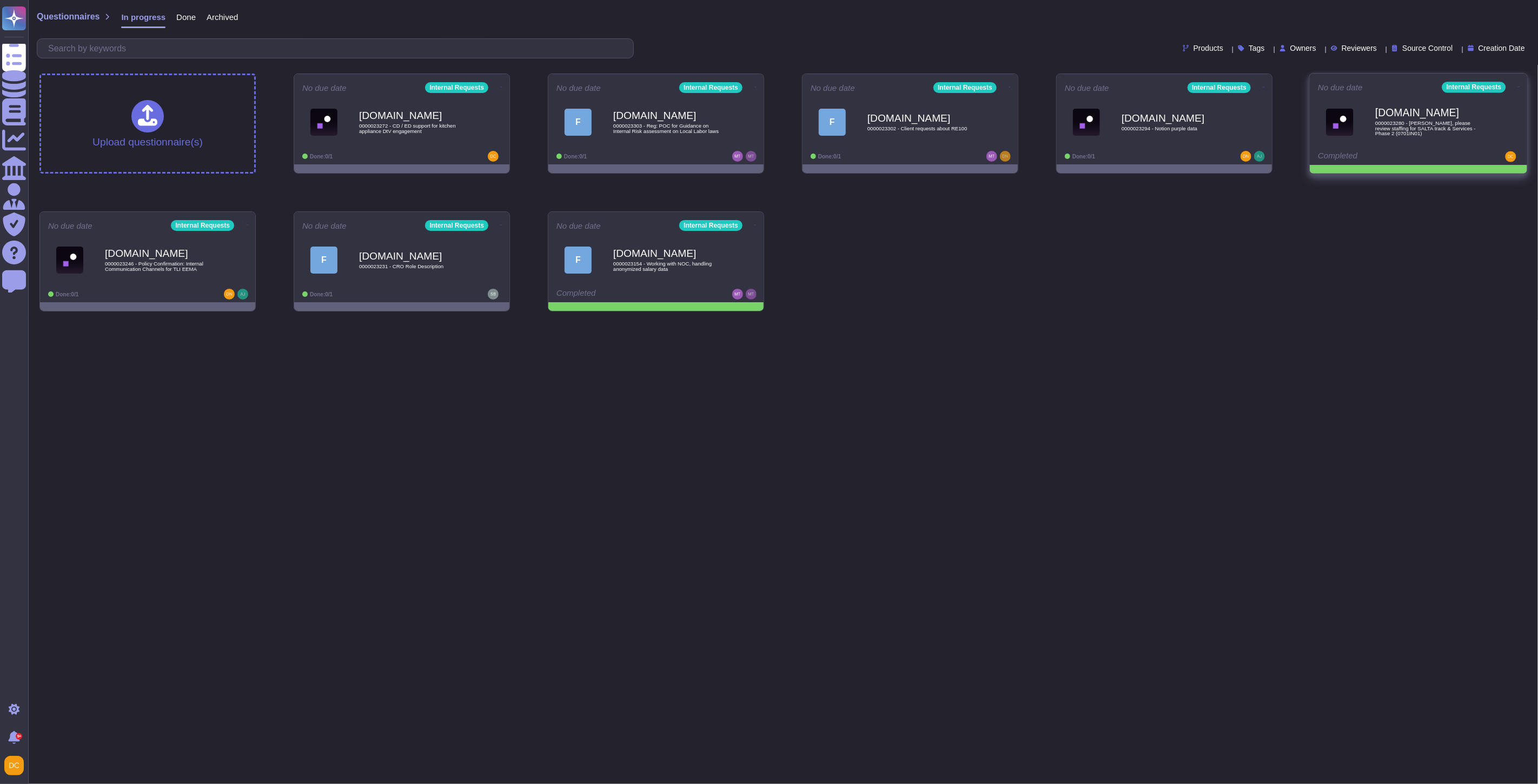
click at [1310, 85] on icon at bounding box center [1519, 87] width 2 height 3
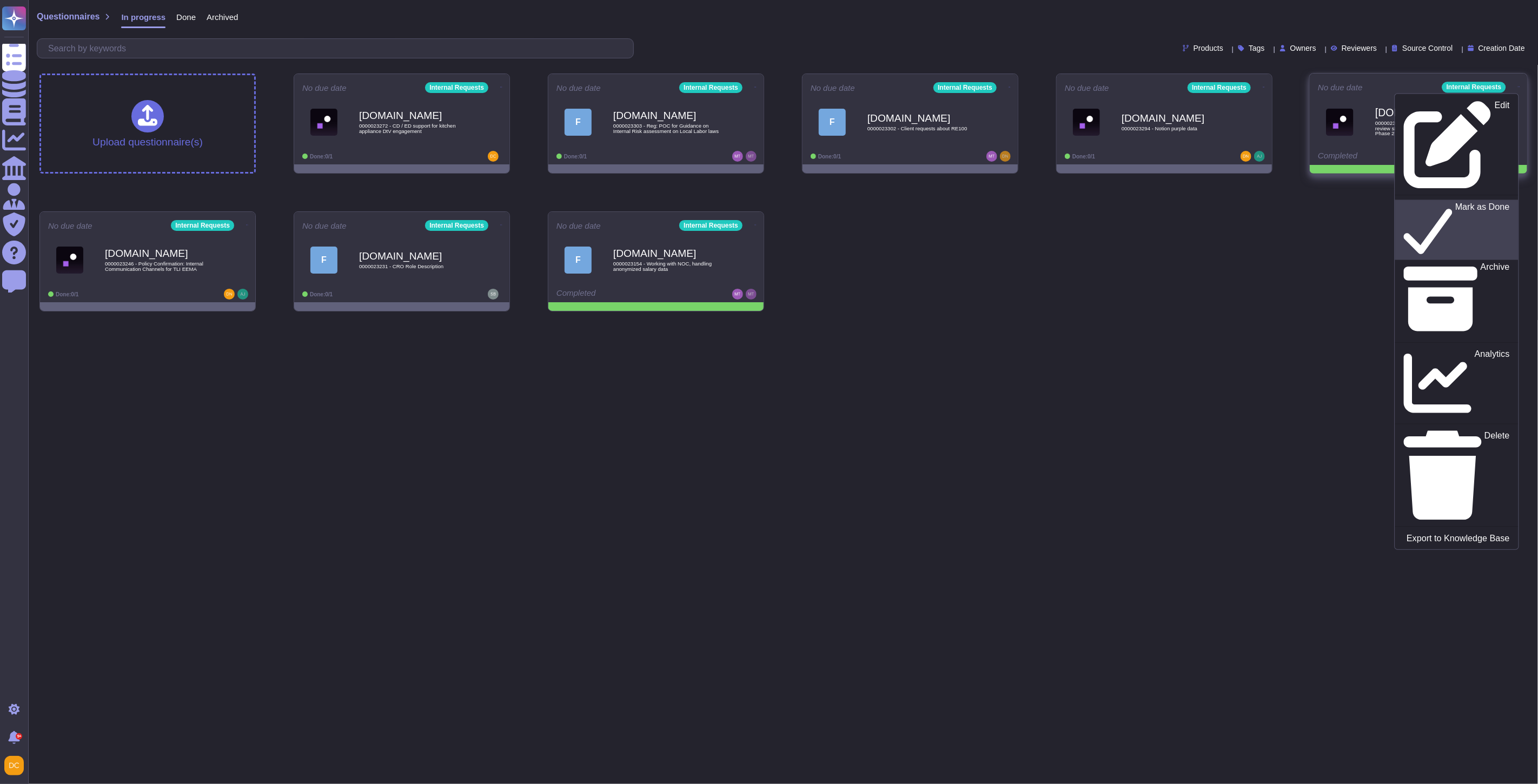
click at [1310, 202] on div "Mark as Done" at bounding box center [1457, 230] width 106 height 56
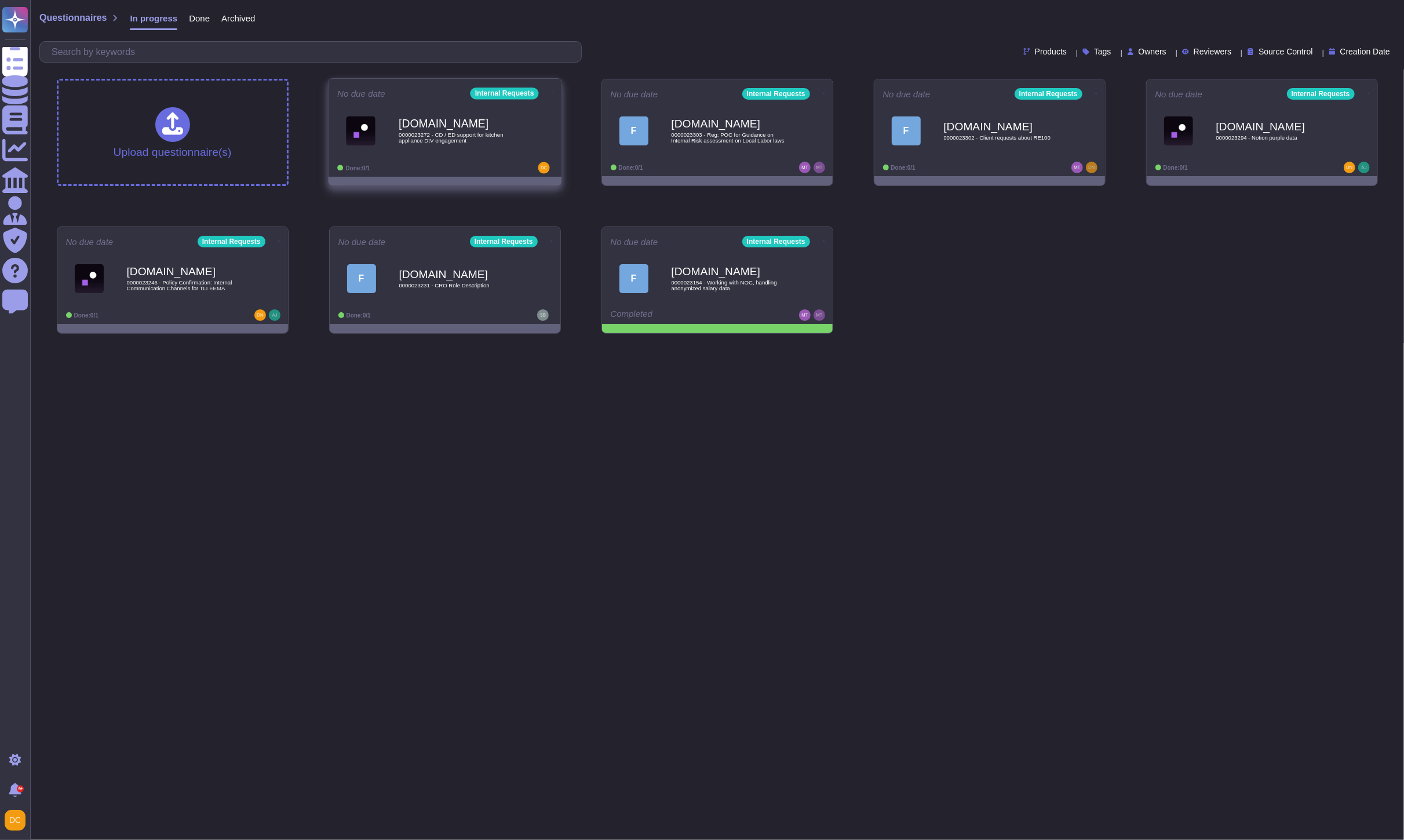
click at [433, 148] on div "[DOMAIN_NAME] 0000023272 - CD / ED support for kitchen appliance DtV engagement" at bounding box center [457, 130] width 117 height 47
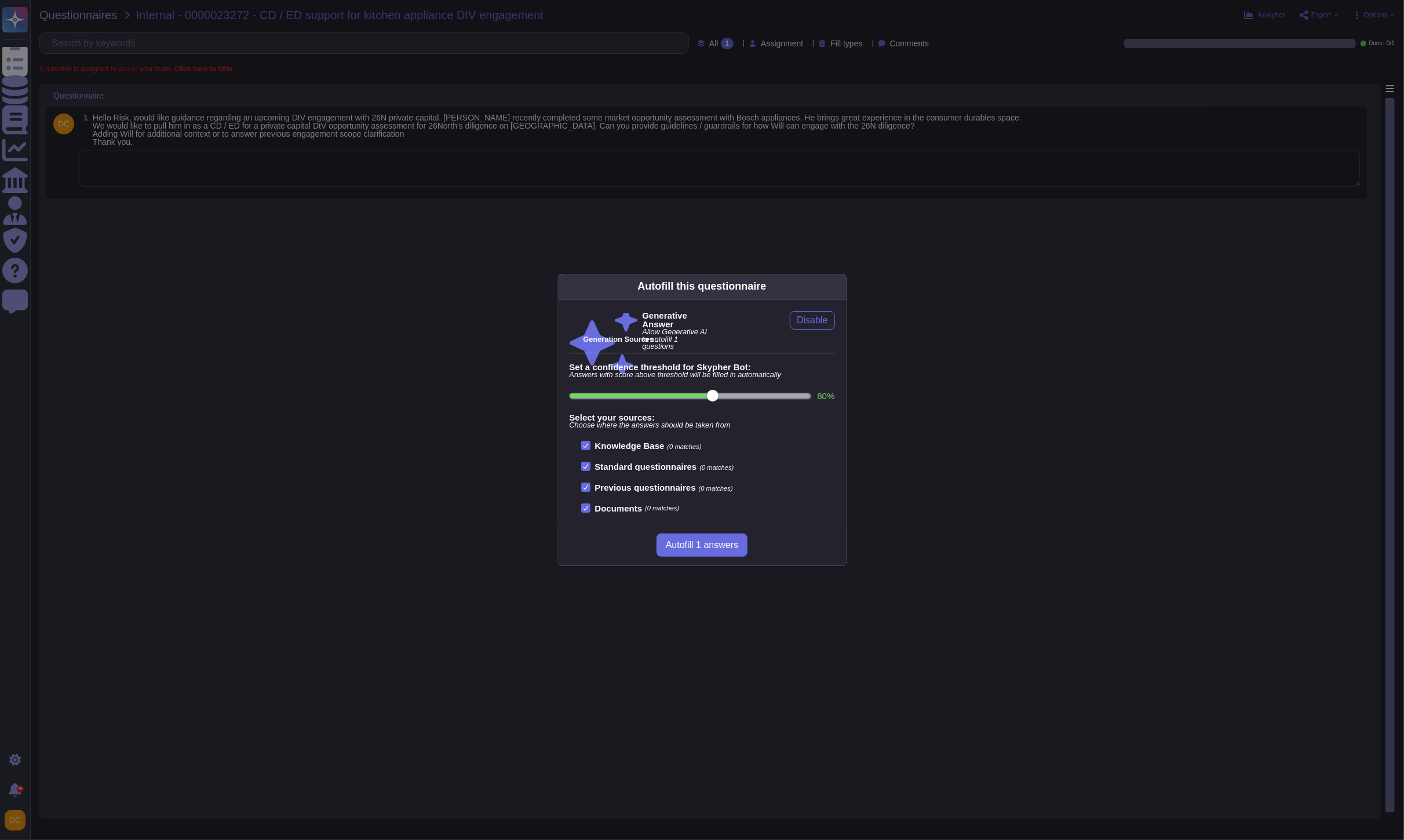
click at [252, 182] on div "Autofill this questionnaire Generative Answer Allow Generative AI to autofill 1…" at bounding box center [702, 420] width 1404 height 840
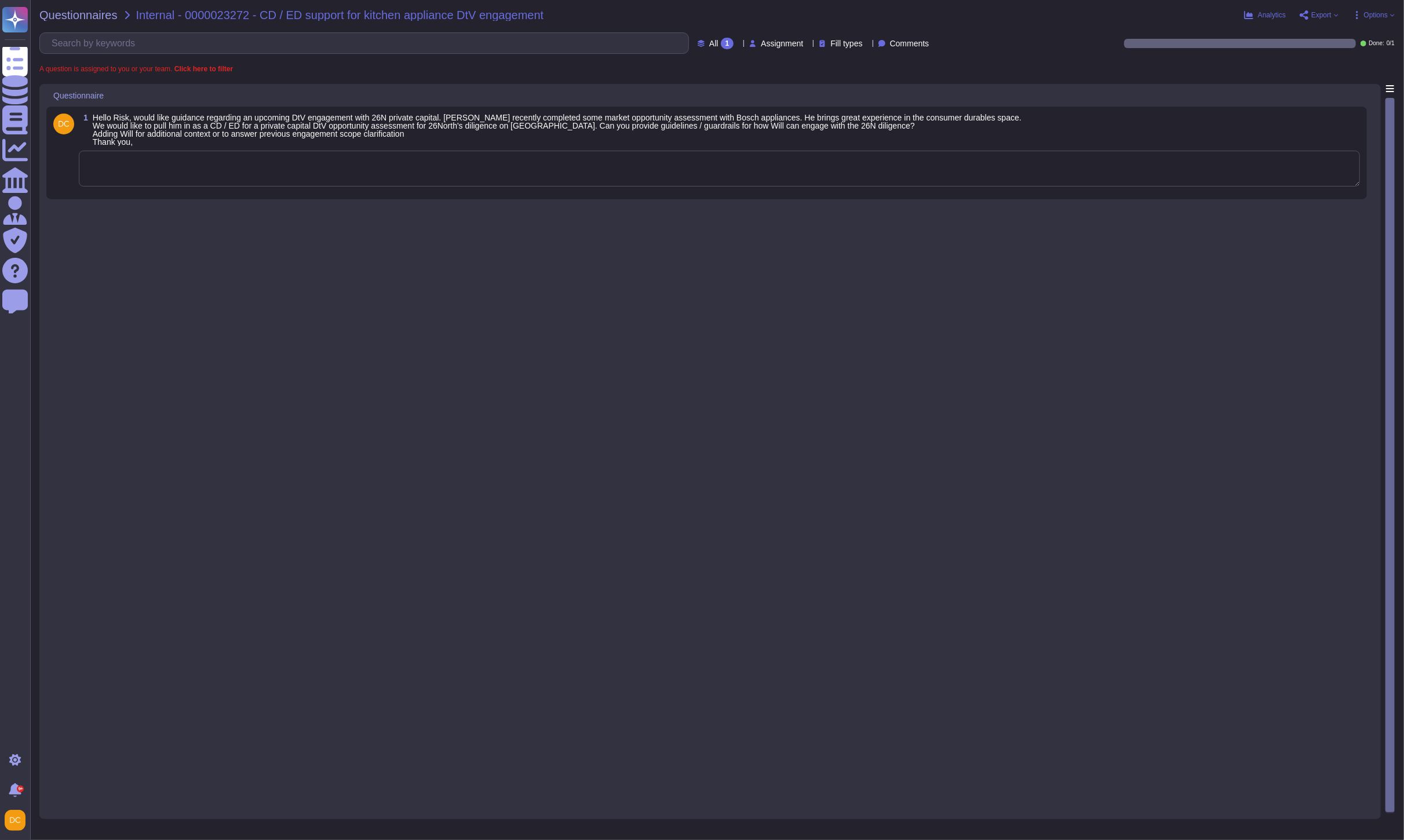
click at [246, 178] on textarea at bounding box center [719, 168] width 1281 height 36
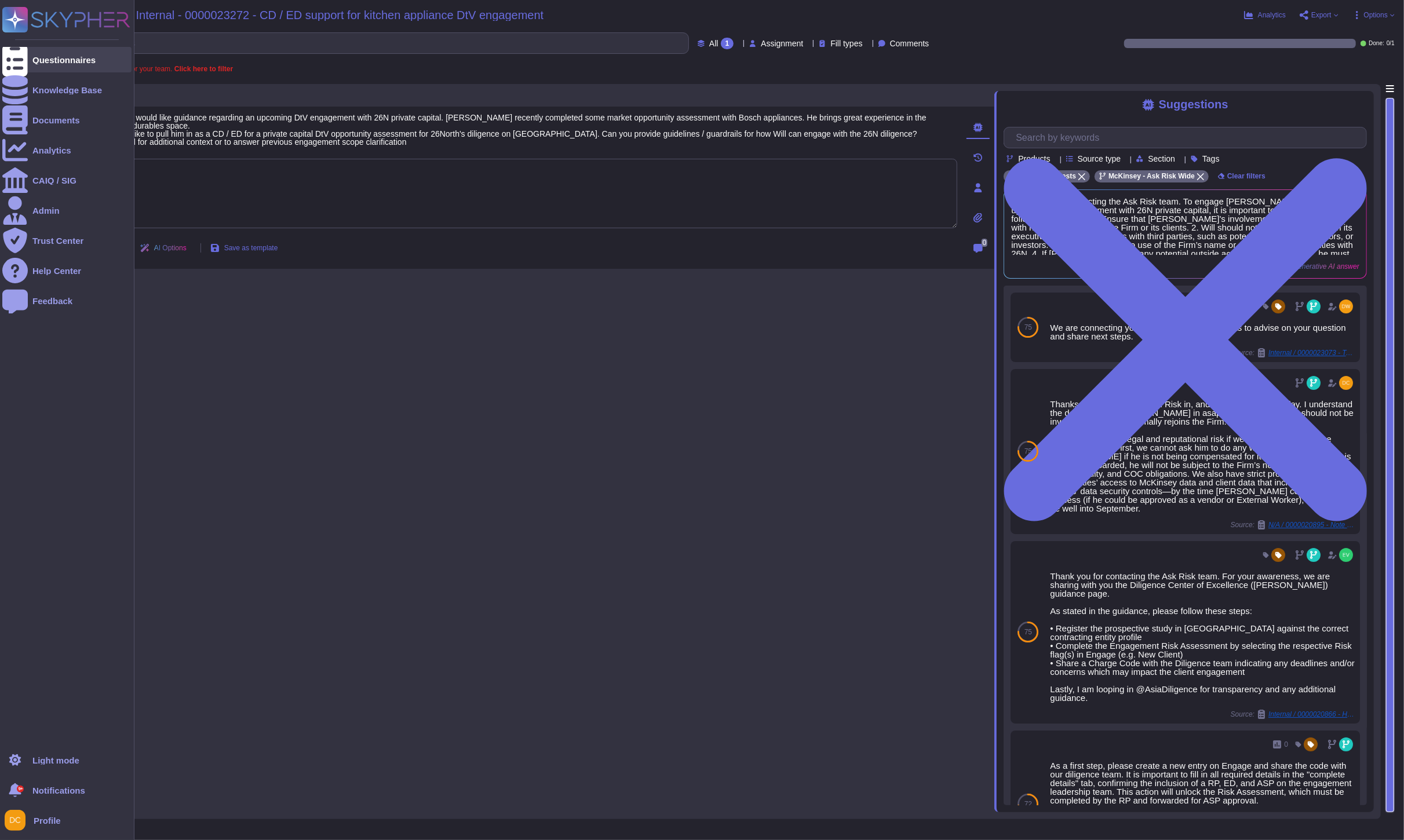
click at [31, 59] on div "Questionnaires" at bounding box center [67, 60] width 130 height 25
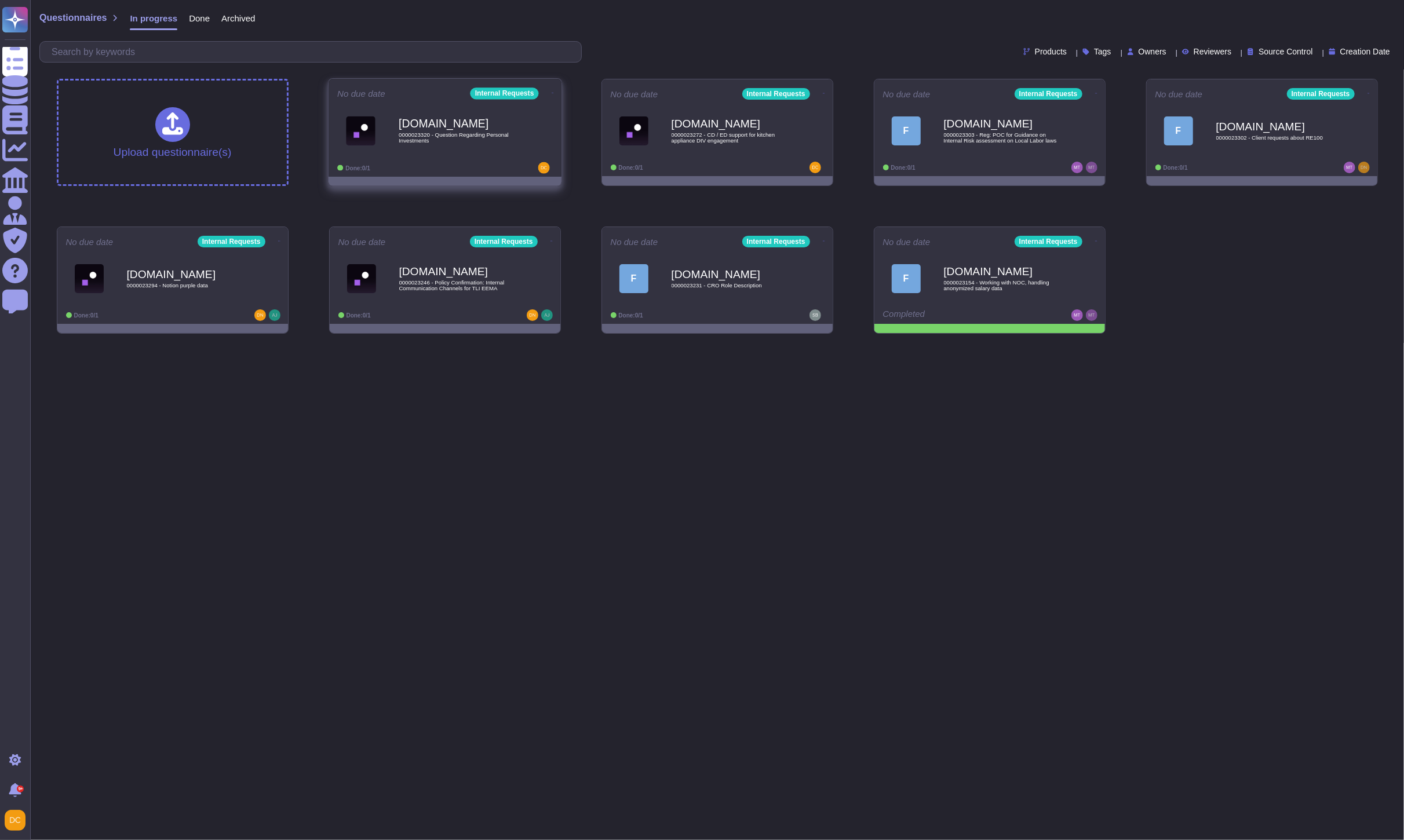
click at [470, 148] on div "[DOMAIN_NAME] 0000023320 - Question Regarding Personal Investments" at bounding box center [457, 130] width 117 height 47
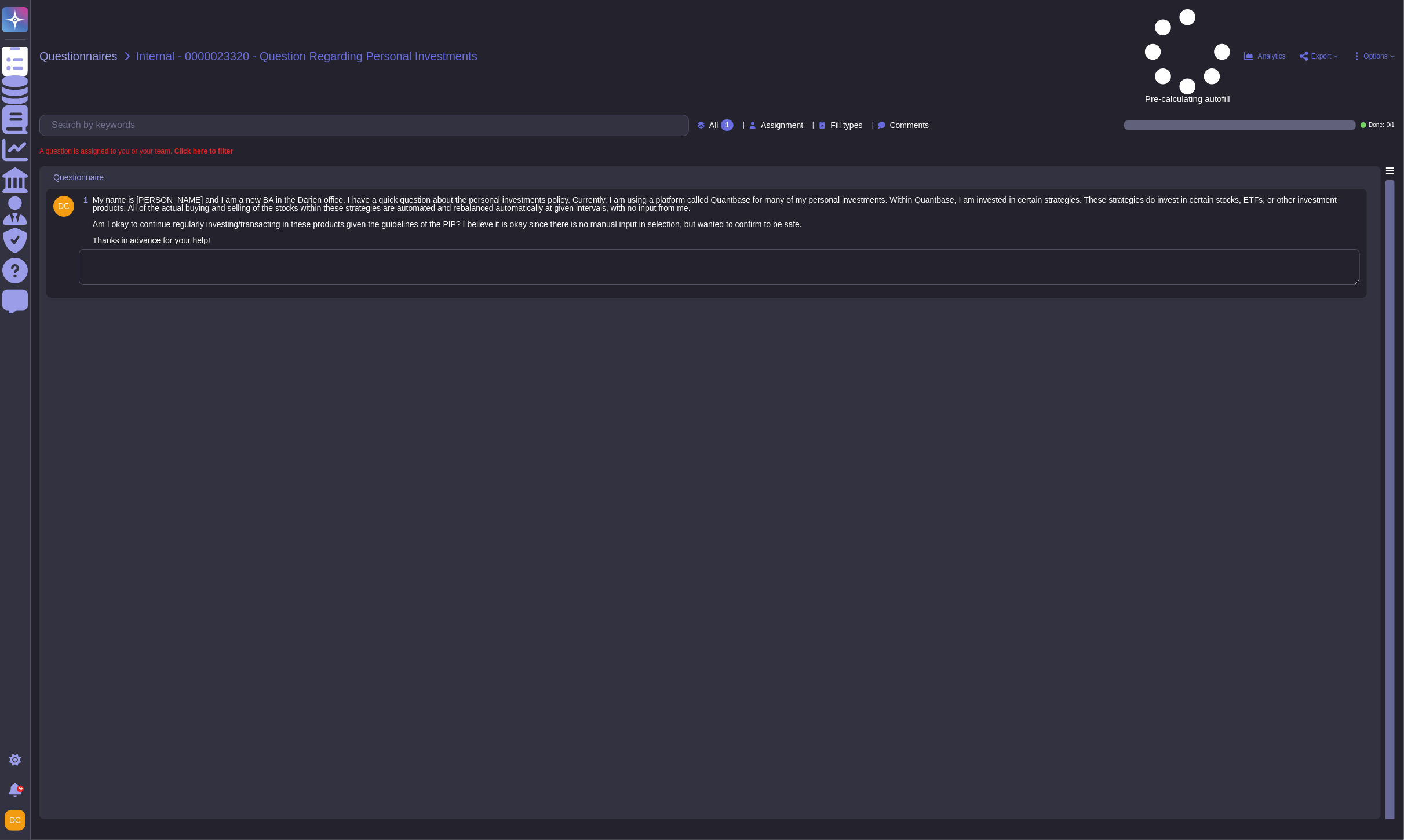
click at [177, 249] on textarea at bounding box center [719, 267] width 1281 height 36
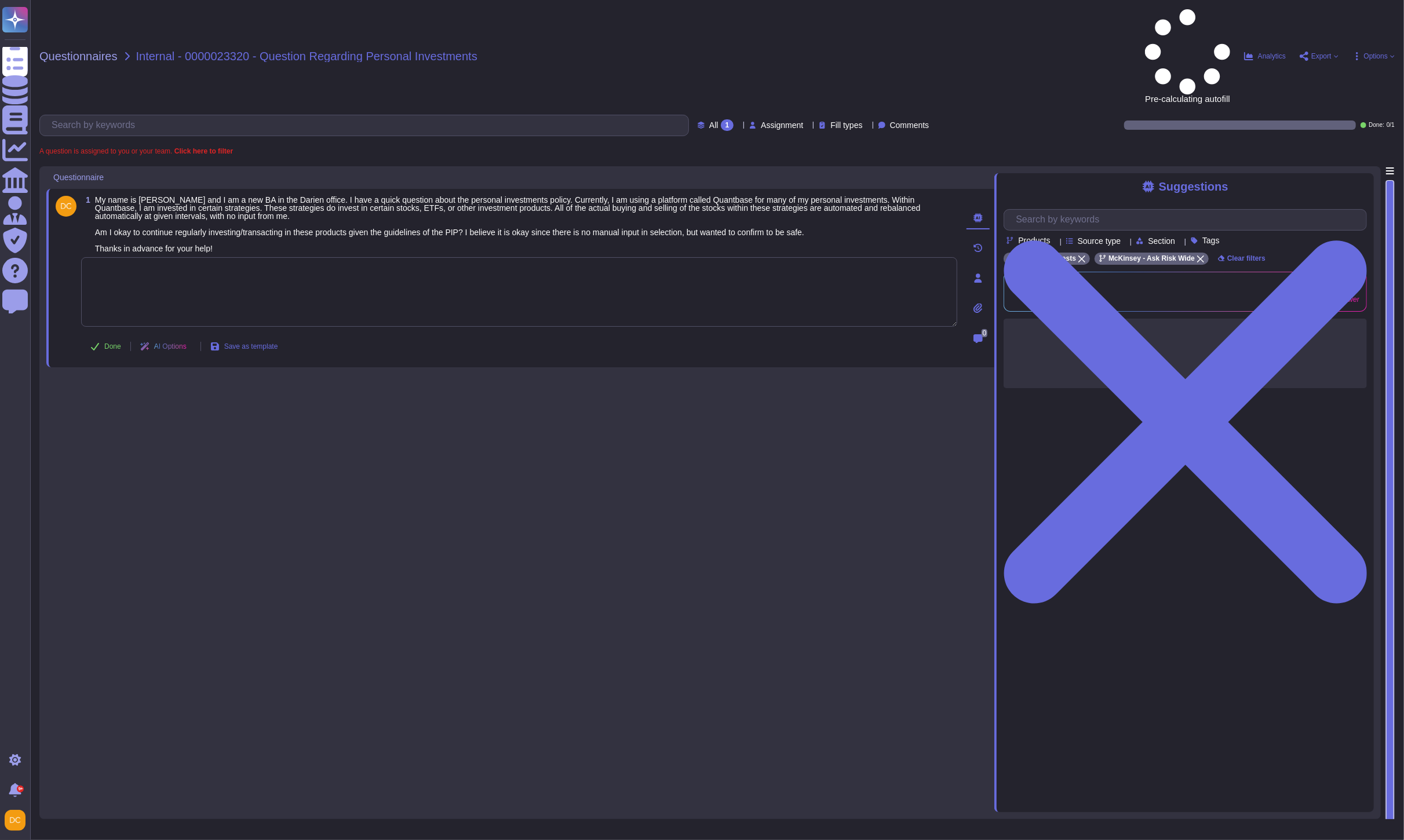
paste textarea "For your awareness, I am sharing with you our Firm’s Personal Investments Polic…"
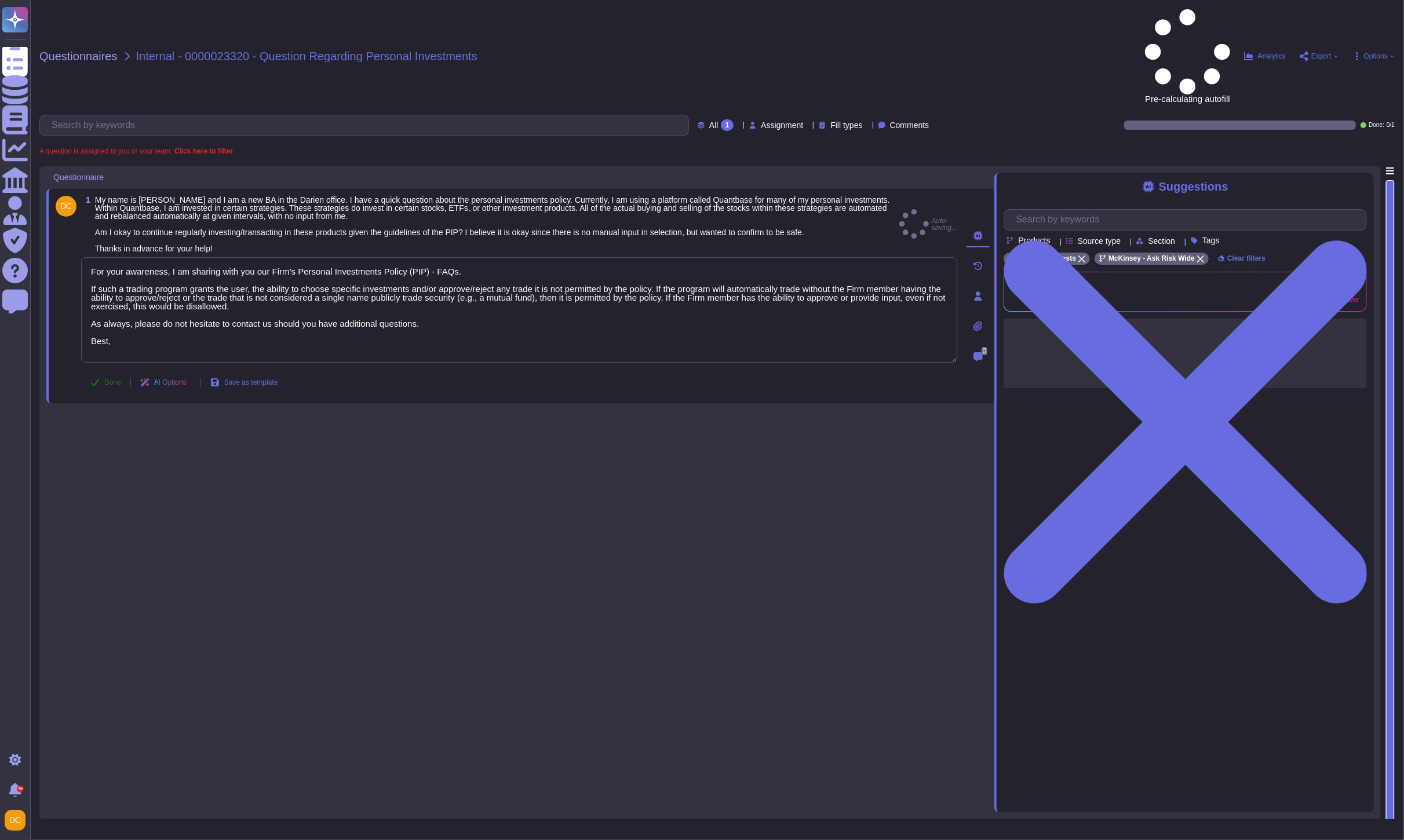
type textarea "For your awareness, I am sharing with you our Firm’s Personal Investments Polic…"
click at [110, 379] on span "Done" at bounding box center [112, 382] width 17 height 7
